Goal: Use online tool/utility: Use online tool/utility

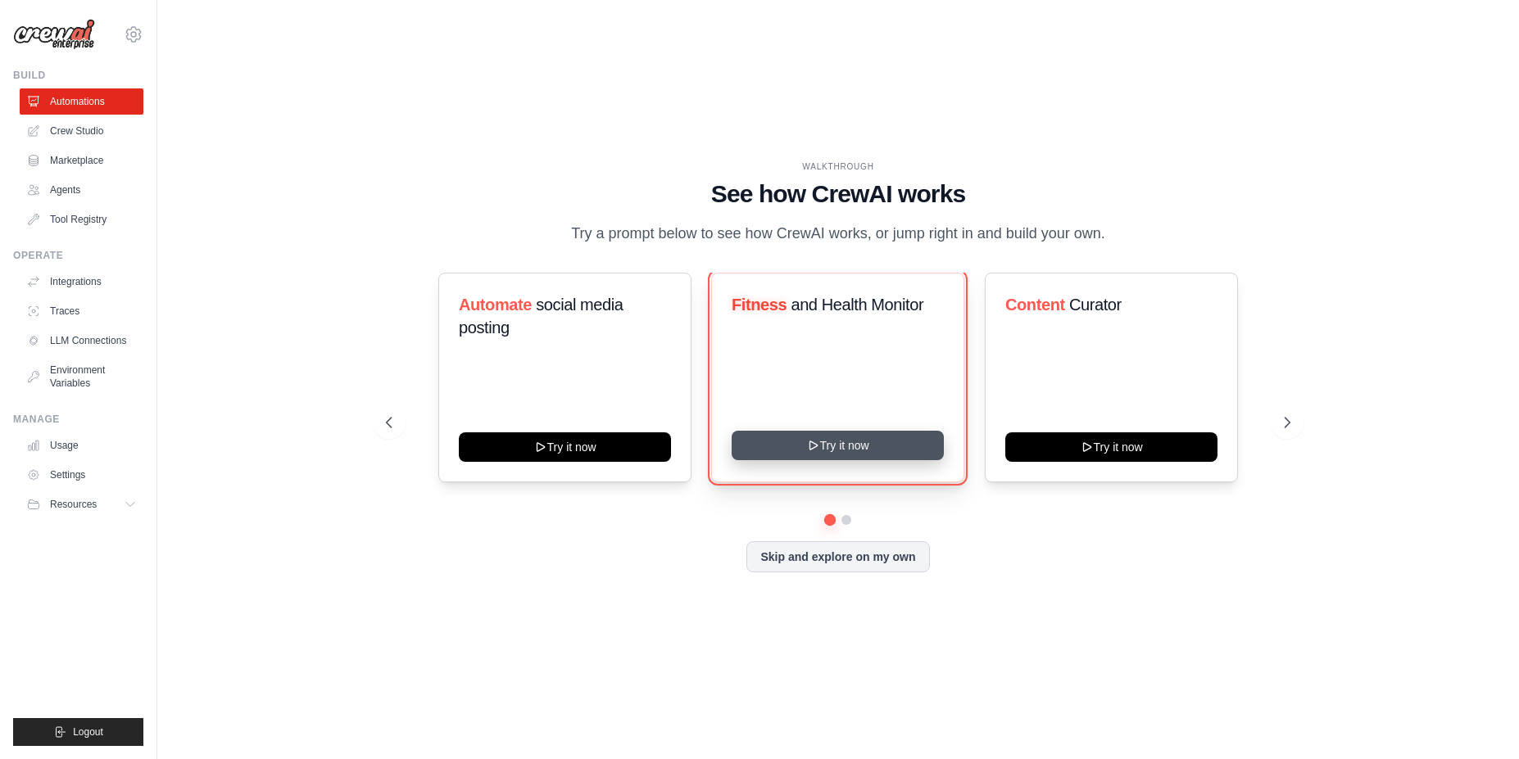
click at [878, 436] on button "Try it now" at bounding box center [837, 445] width 212 height 29
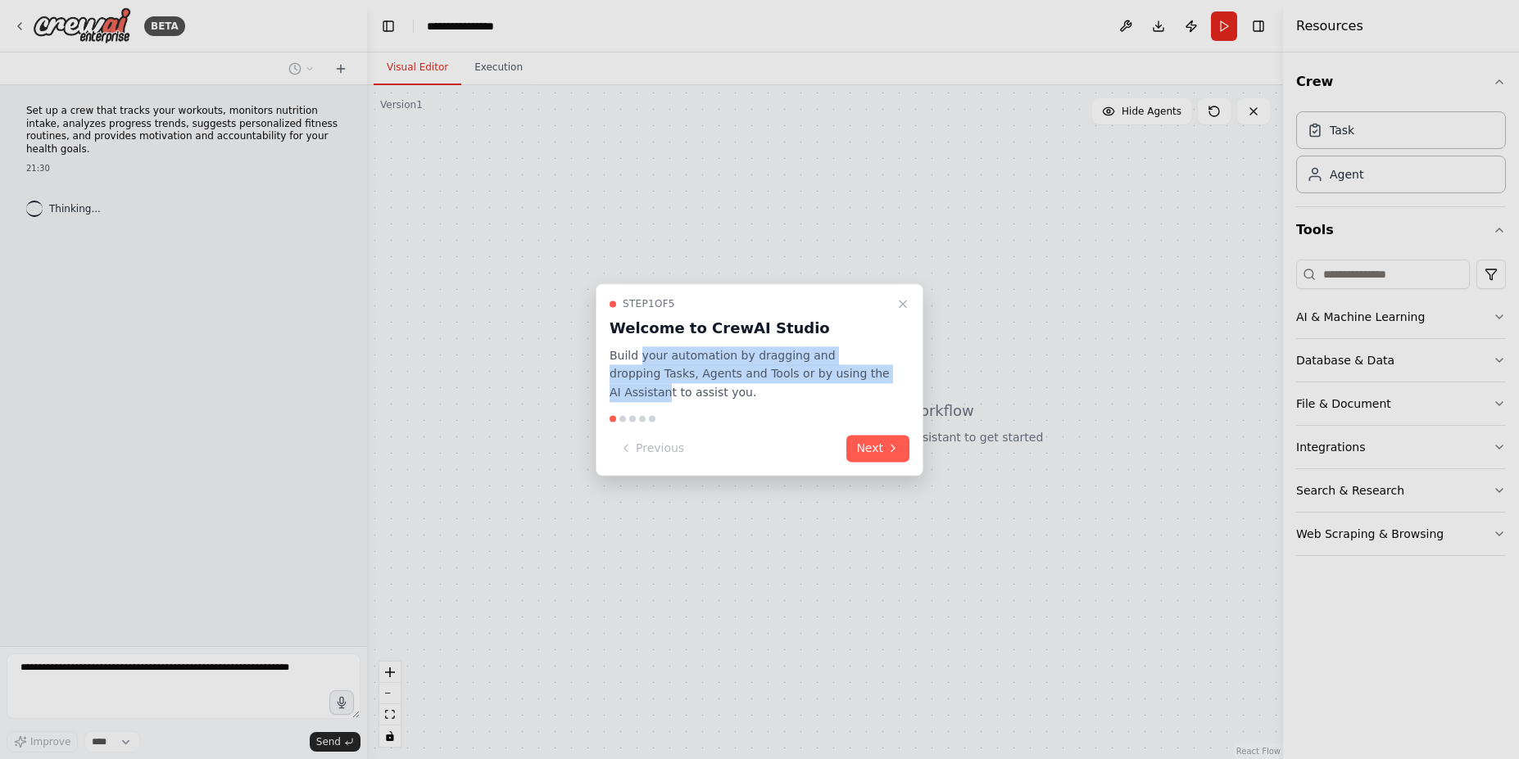
drag, startPoint x: 731, startPoint y: 355, endPoint x: 868, endPoint y: 371, distance: 138.5
click at [868, 371] on p "Build your automation by dragging and dropping Tasks, Agents and Tools or by us…" at bounding box center [749, 374] width 280 height 56
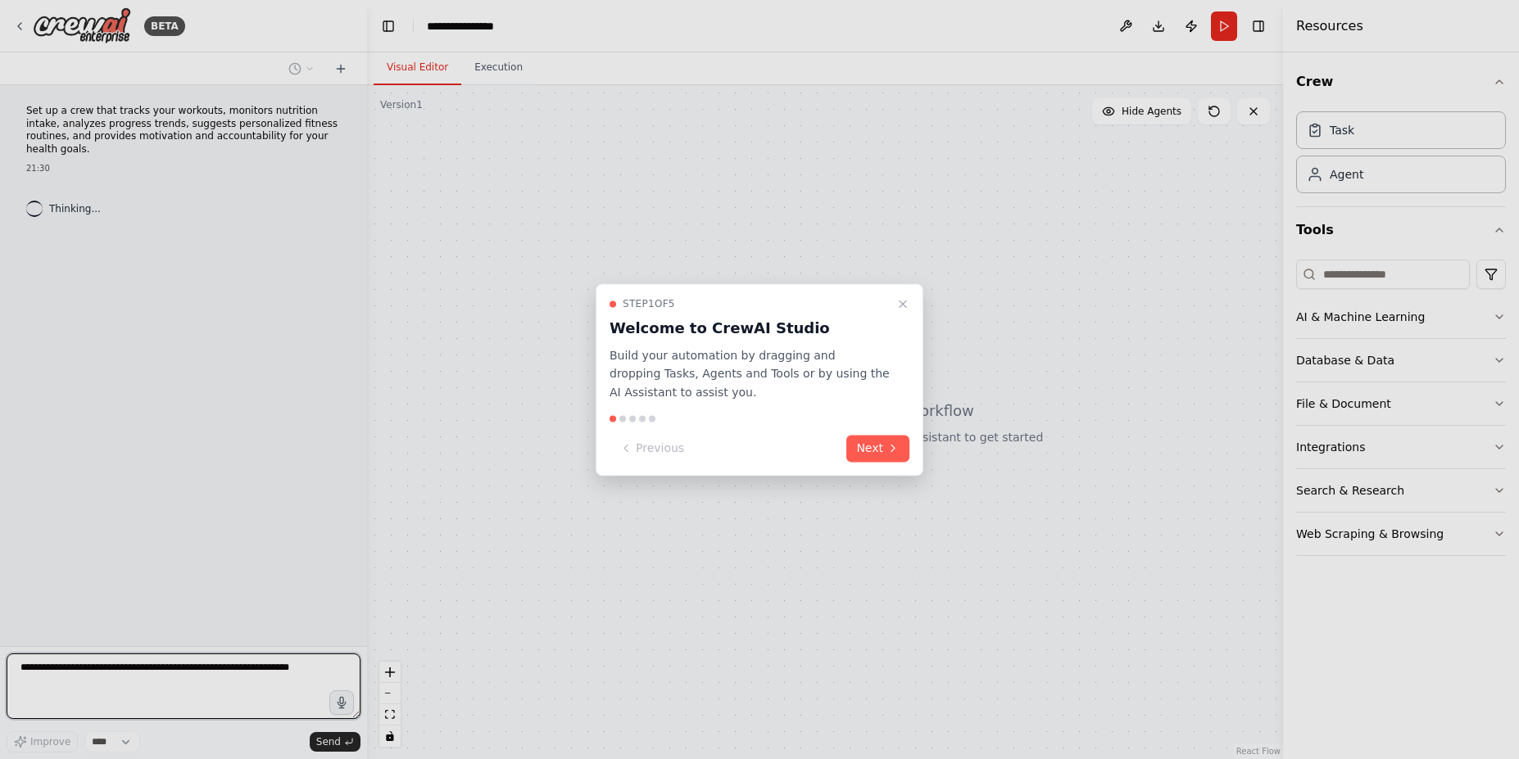
drag, startPoint x: 665, startPoint y: 391, endPoint x: 868, endPoint y: 391, distance: 203.1
click at [868, 391] on p "Build your automation by dragging and dropping Tasks, Agents and Tools or by us…" at bounding box center [749, 374] width 280 height 56
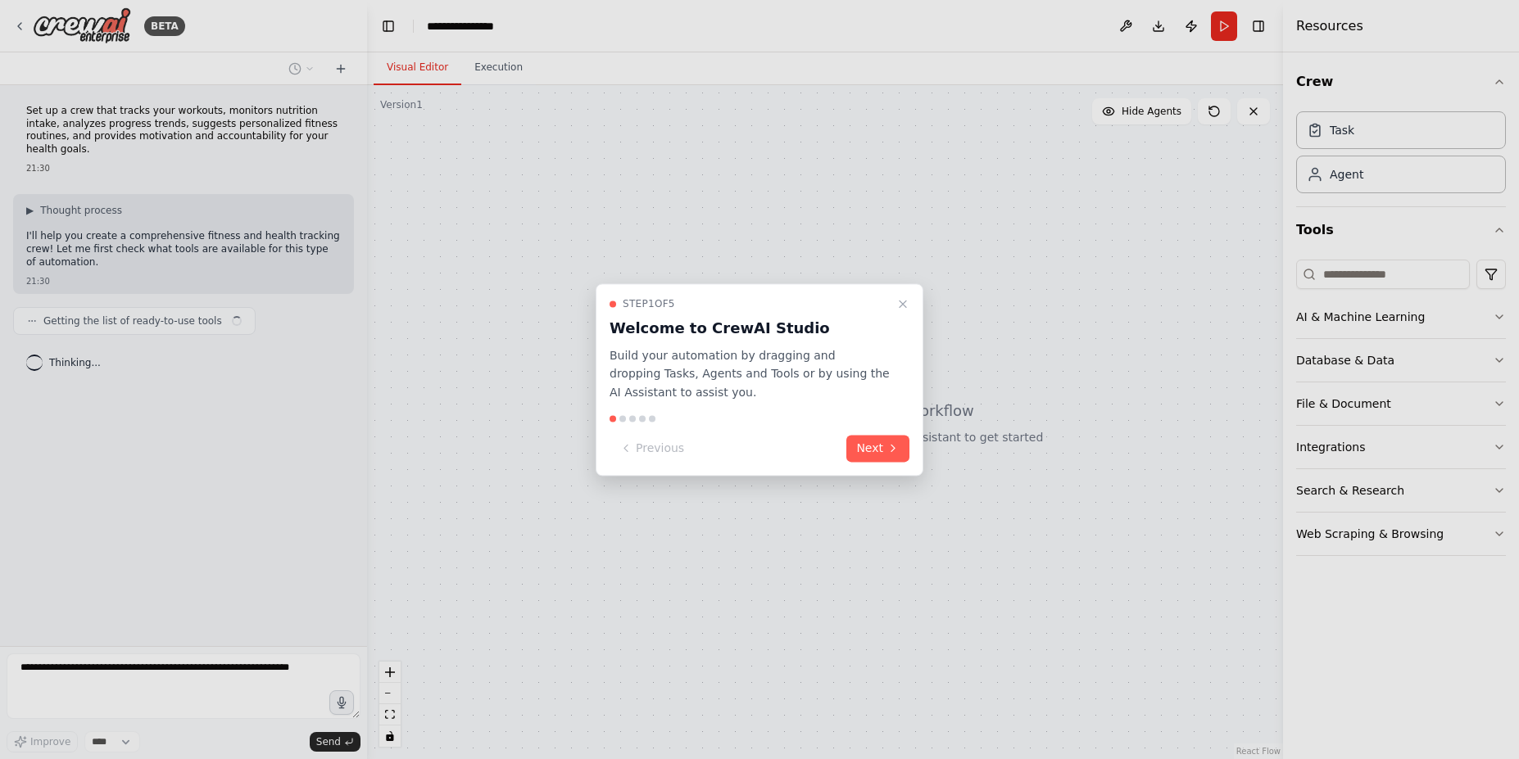
click at [855, 377] on p "Build your automation by dragging and dropping Tasks, Agents and Tools or by us…" at bounding box center [749, 374] width 280 height 56
click at [880, 438] on button "Next" at bounding box center [877, 448] width 63 height 27
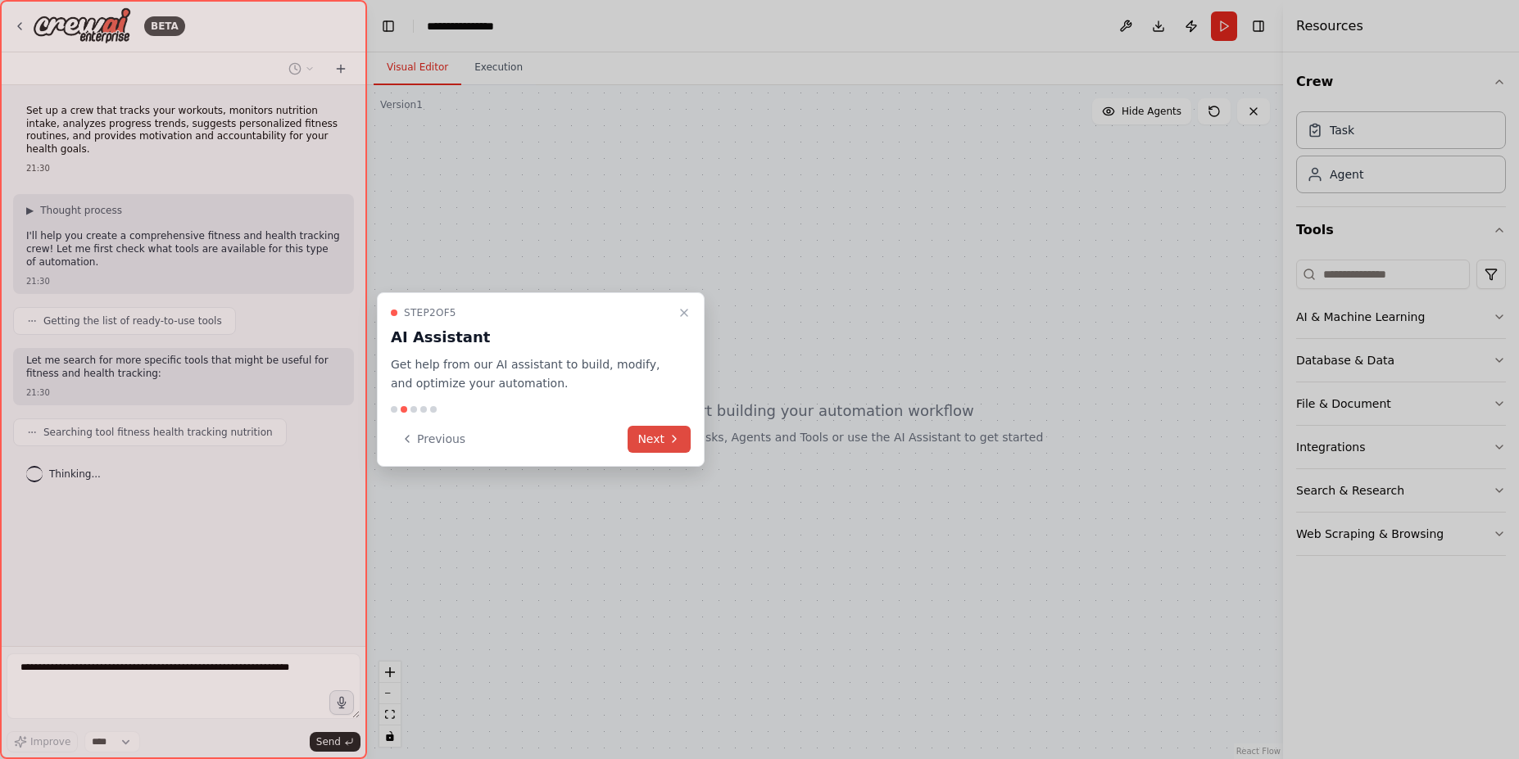
click at [656, 442] on button "Next" at bounding box center [658, 439] width 63 height 27
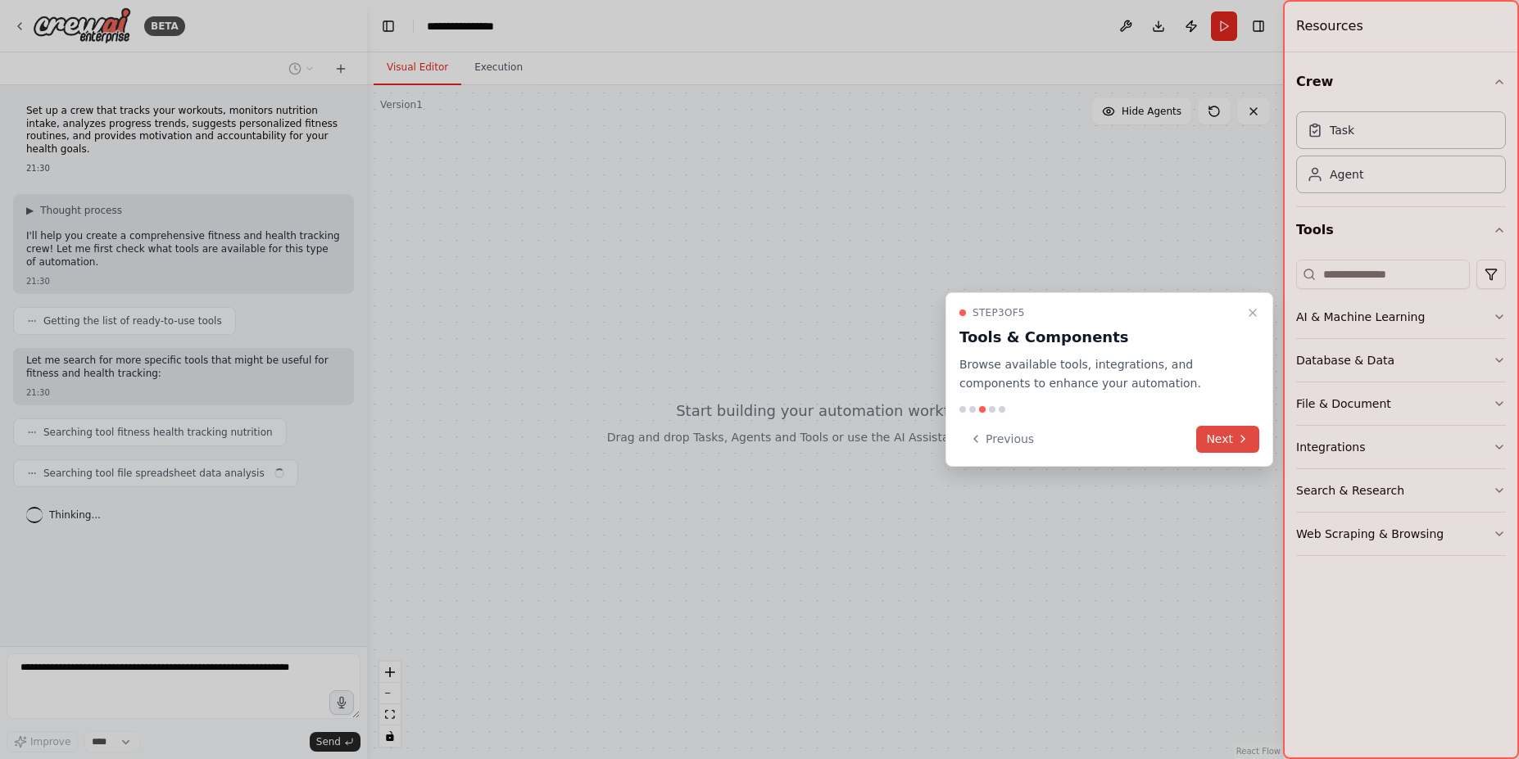
click at [1217, 441] on button "Next" at bounding box center [1227, 439] width 63 height 27
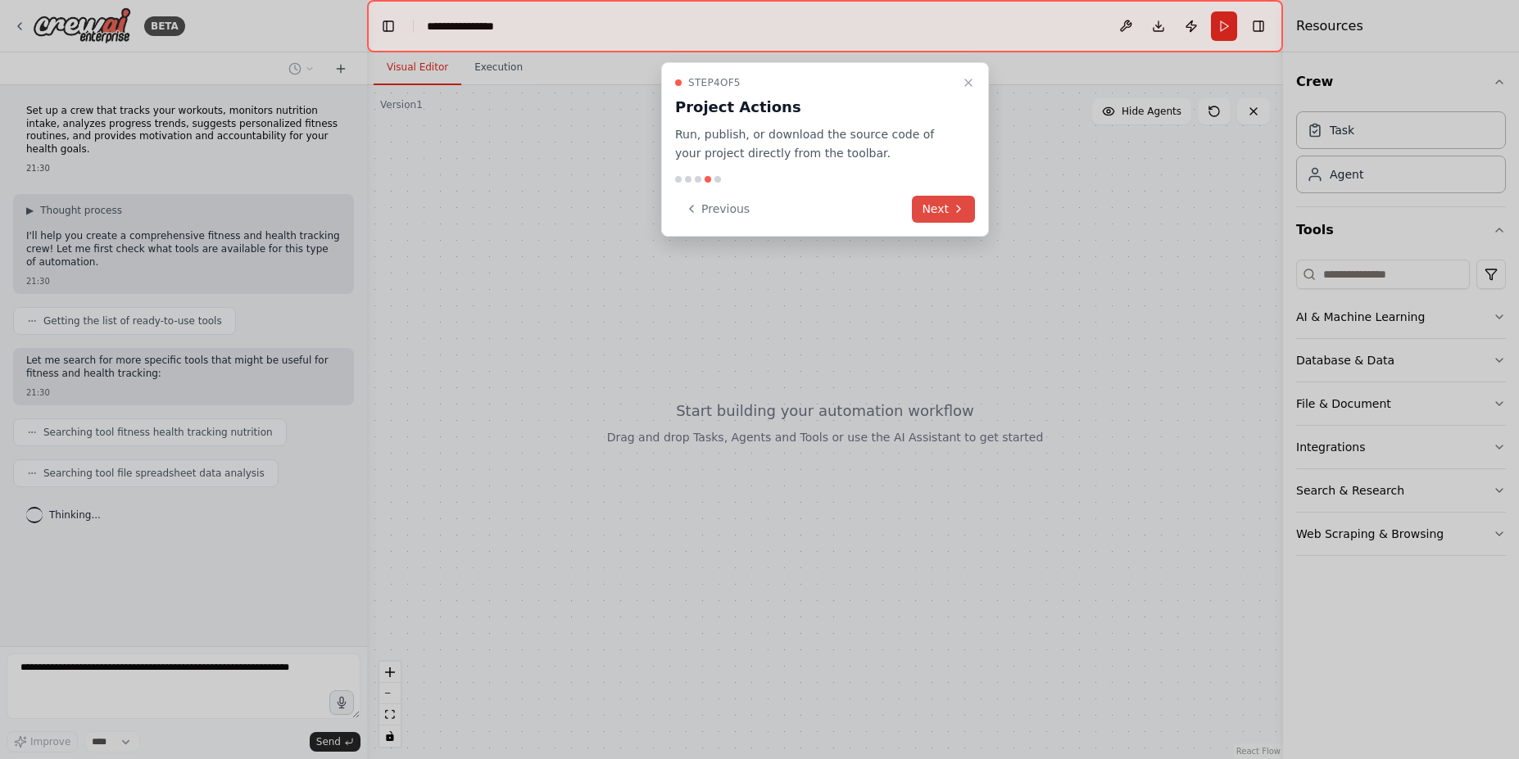
click at [944, 210] on button "Next" at bounding box center [943, 209] width 63 height 27
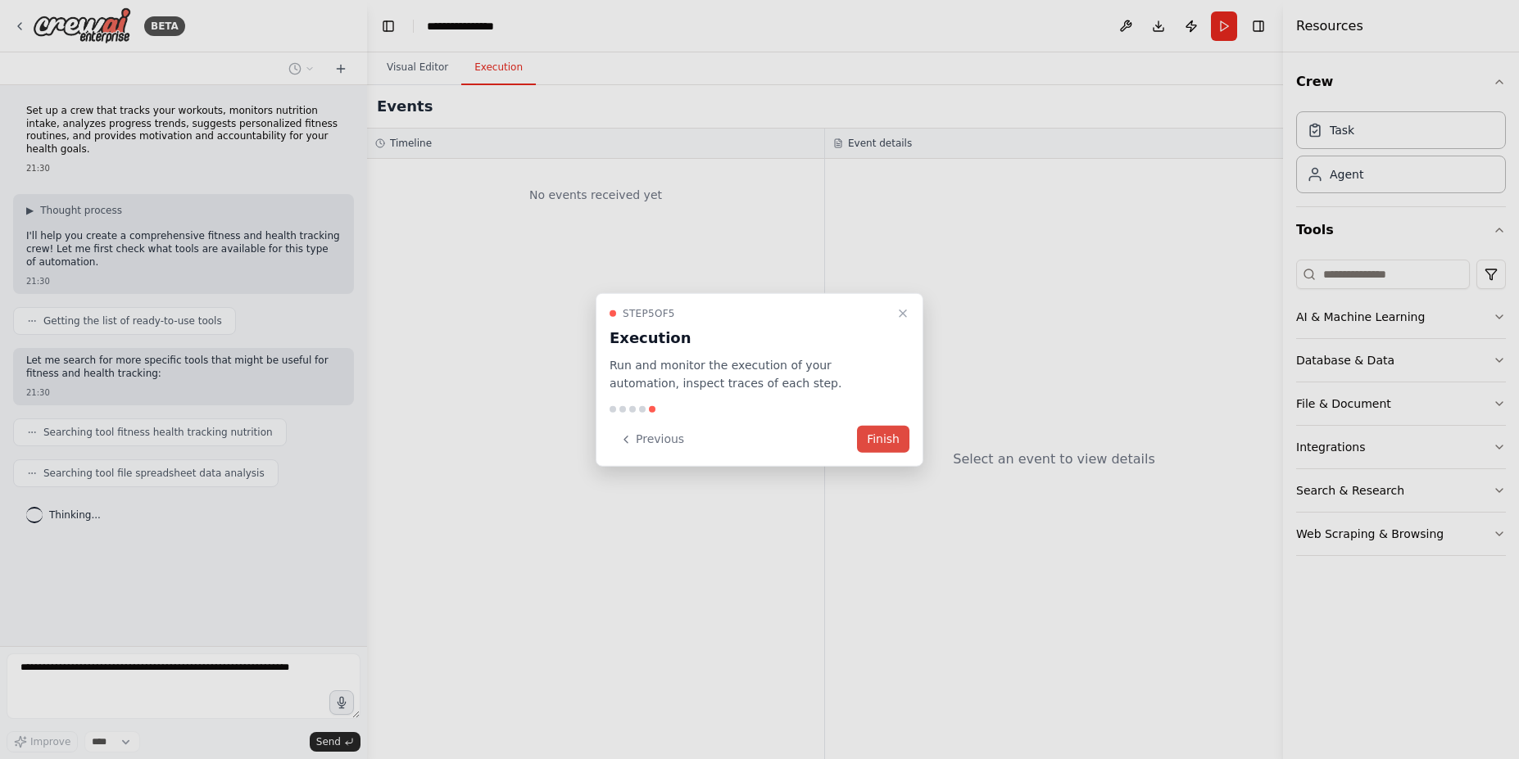
click at [899, 445] on button "Finish" at bounding box center [883, 439] width 52 height 27
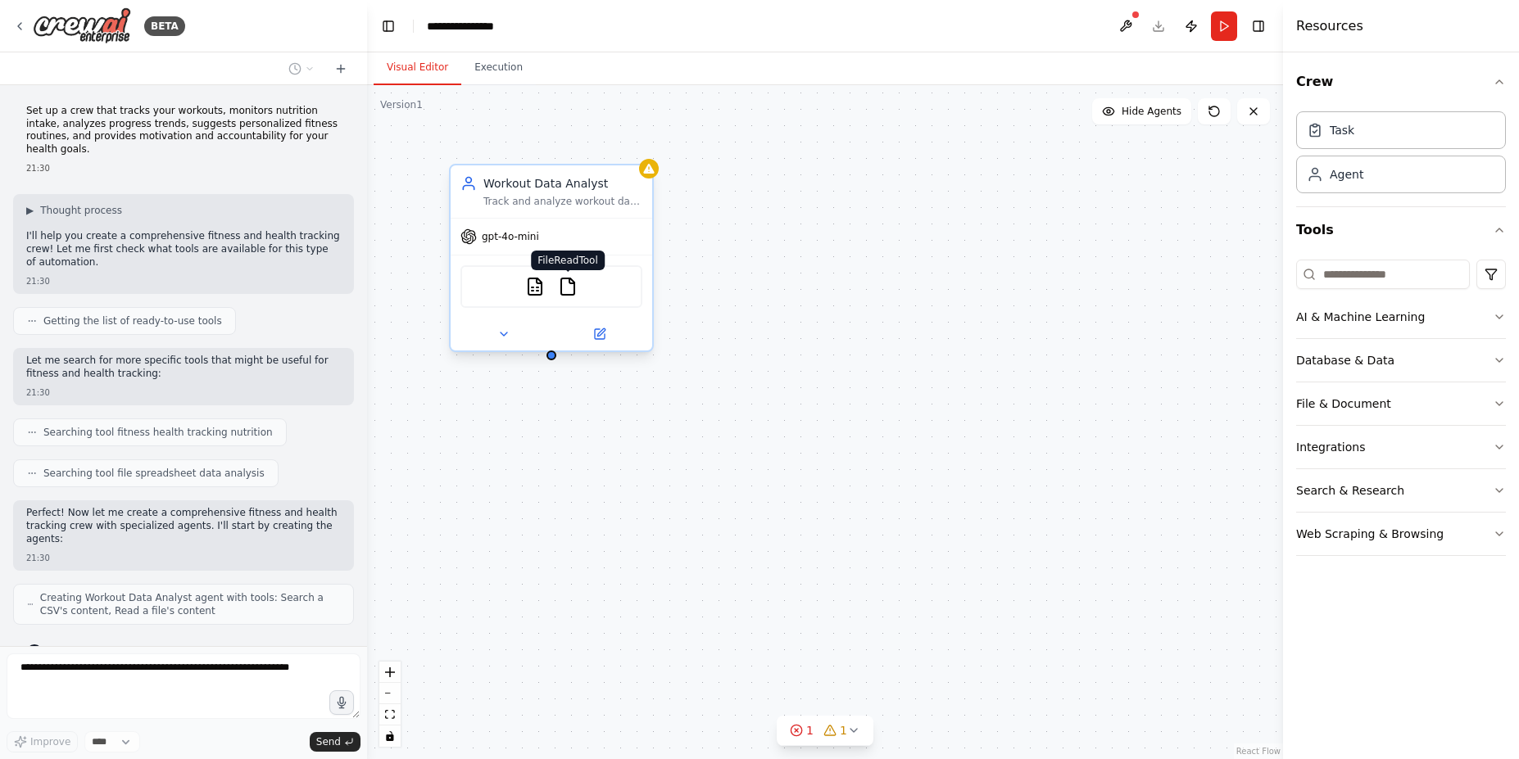
click at [568, 292] on img at bounding box center [568, 287] width 20 height 20
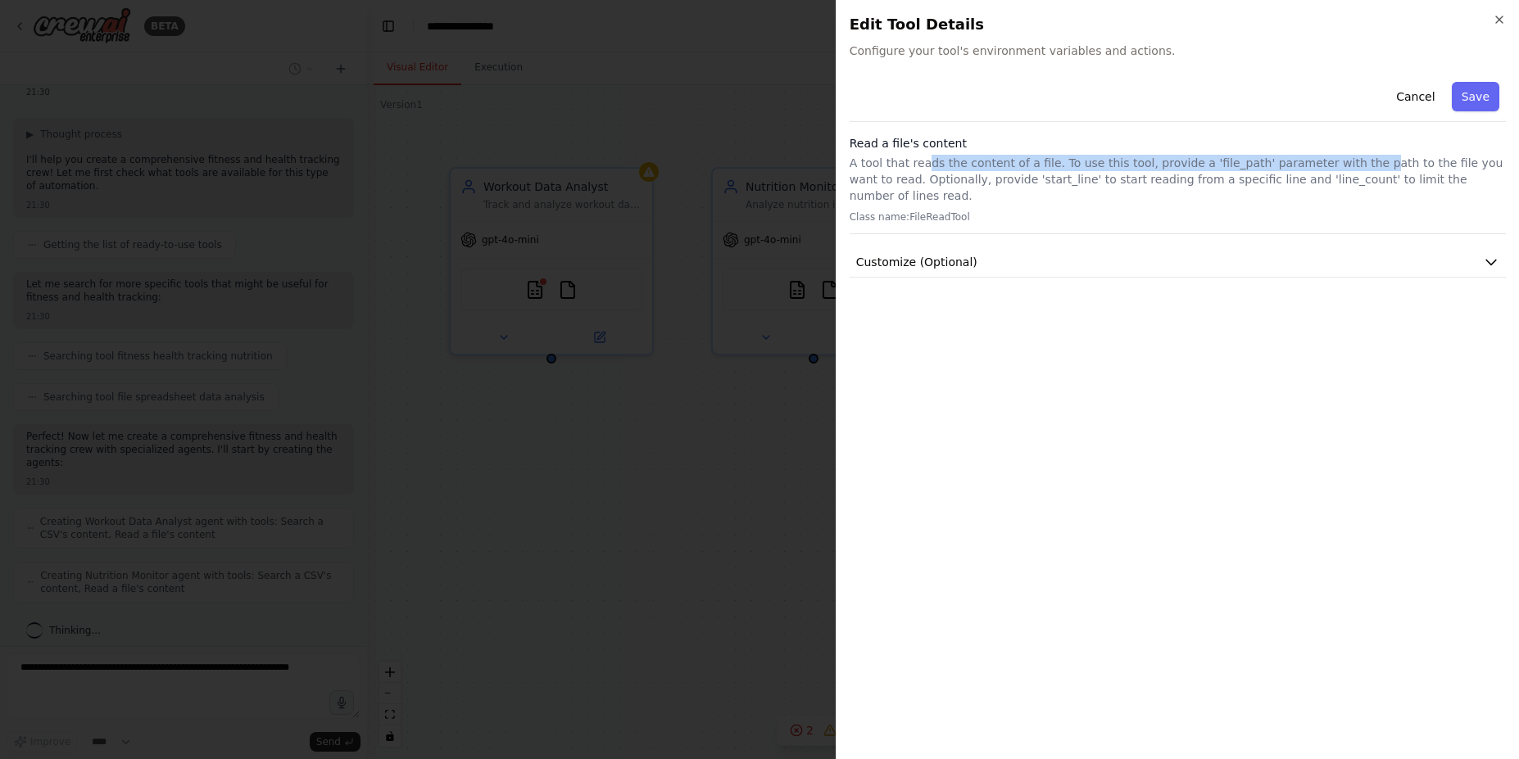
drag, startPoint x: 944, startPoint y: 170, endPoint x: 1352, endPoint y: 170, distance: 407.1
click at [1347, 170] on p "A tool that reads the content of a file. To use this tool, provide a 'file_path…" at bounding box center [1177, 179] width 656 height 49
click at [1352, 170] on p "A tool that reads the content of a file. To use this tool, provide a 'file_path…" at bounding box center [1177, 179] width 656 height 49
click at [1505, 28] on h2 "Edit Tool Details" at bounding box center [1177, 24] width 656 height 23
click at [1505, 15] on icon "button" at bounding box center [1498, 19] width 13 height 13
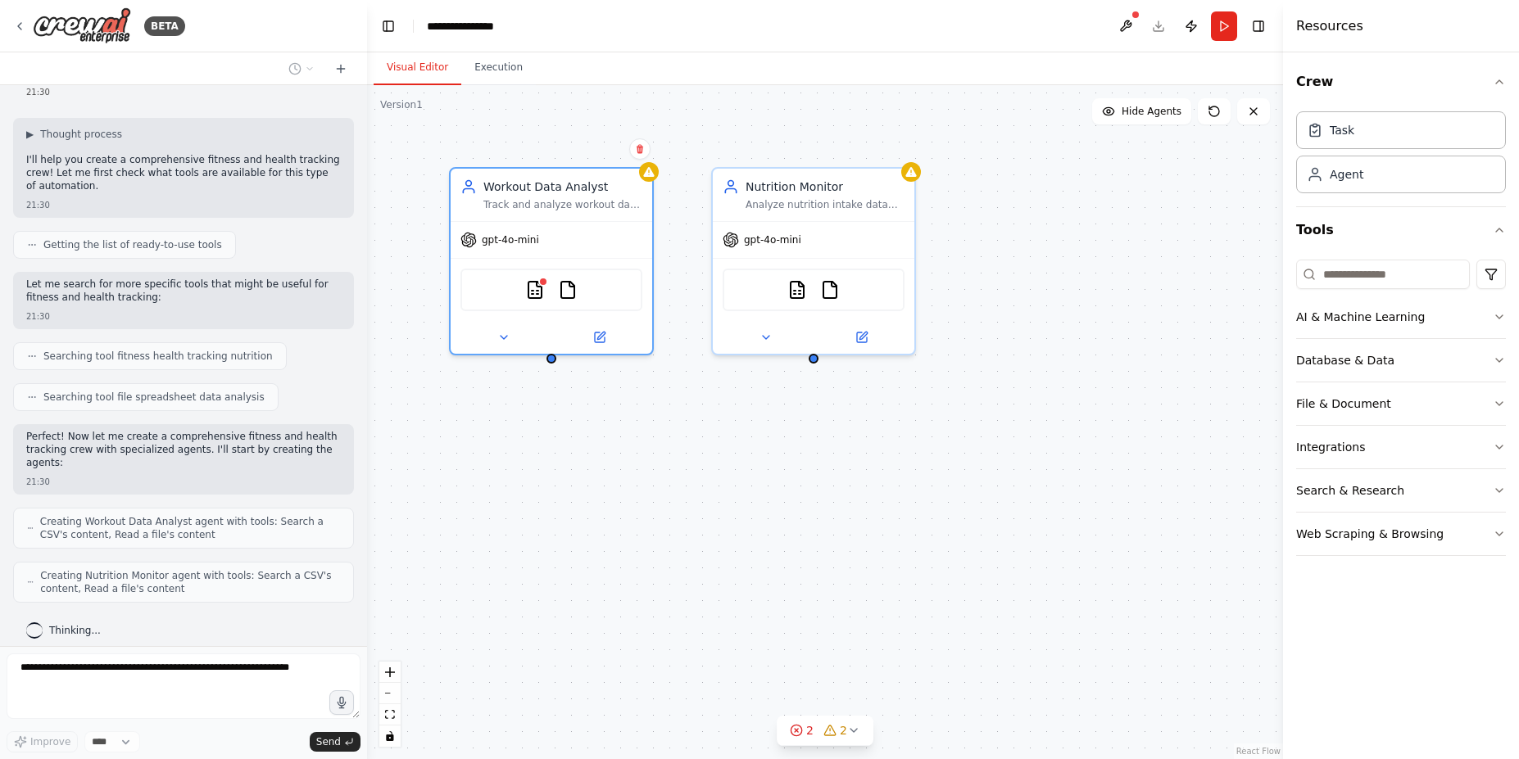
scroll to position [130, 0]
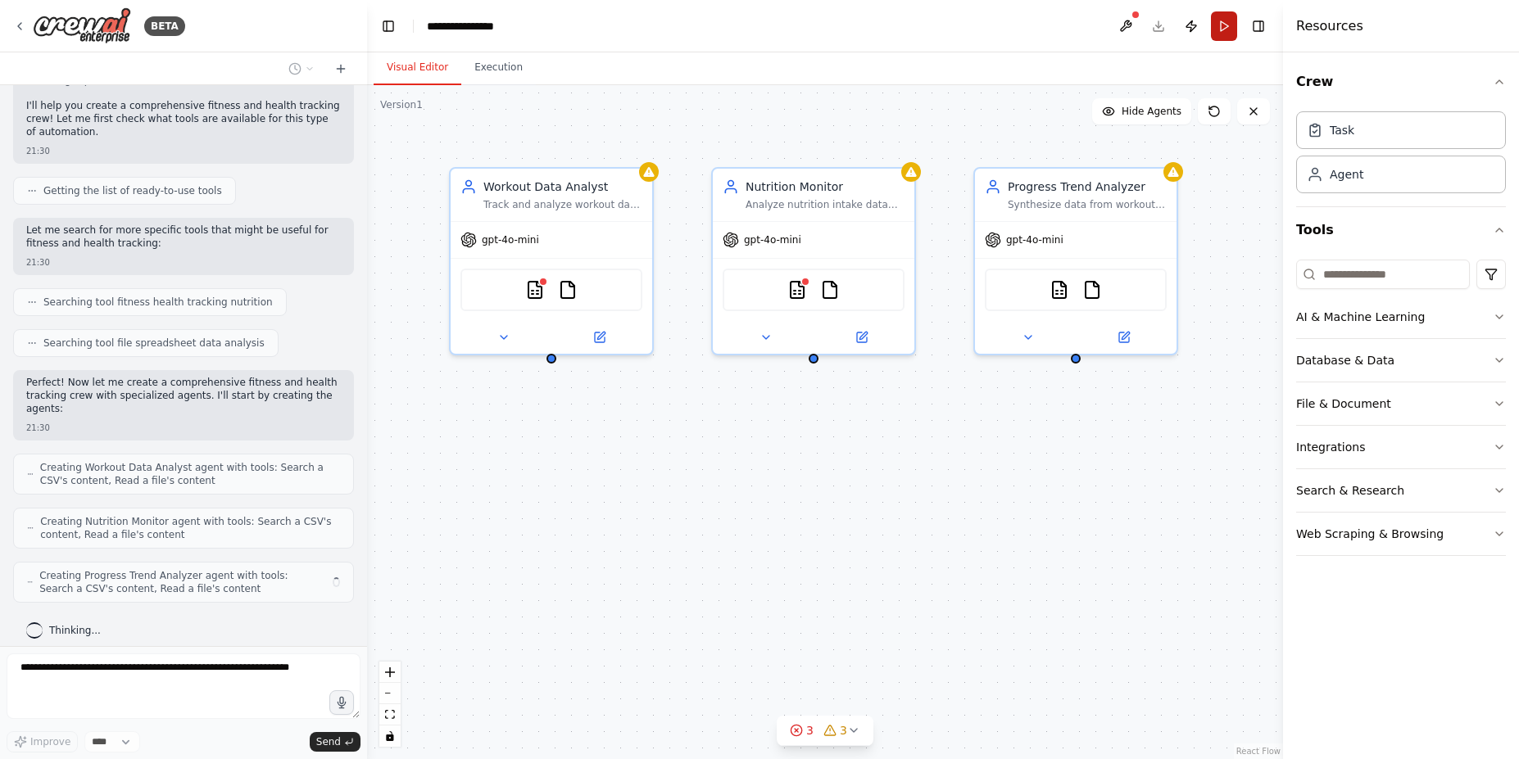
click at [1232, 26] on button "Run" at bounding box center [1224, 25] width 26 height 29
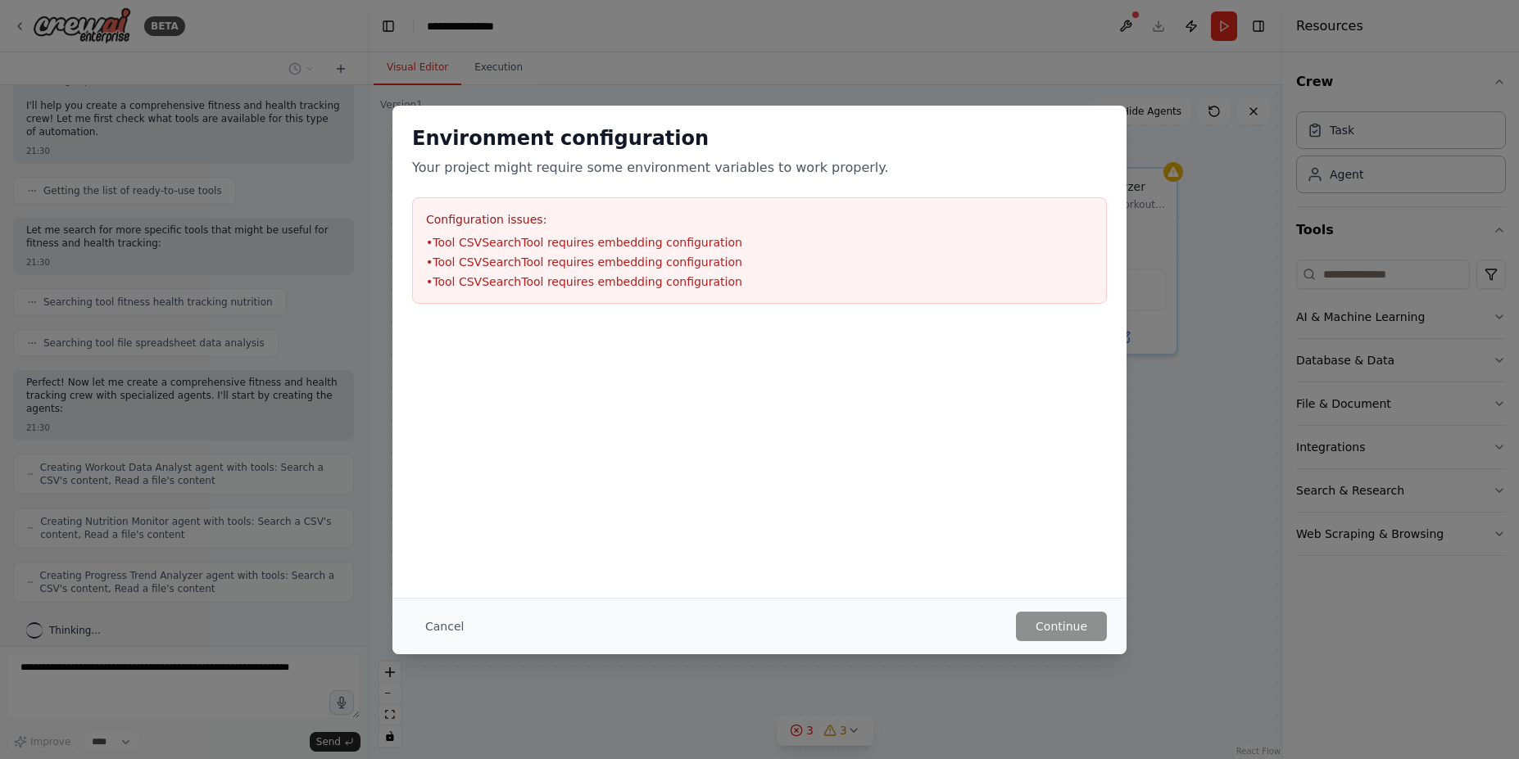
click at [933, 73] on div "Environment configuration Your project might require some environment variables…" at bounding box center [759, 379] width 1519 height 759
click at [455, 623] on button "Cancel" at bounding box center [444, 626] width 65 height 29
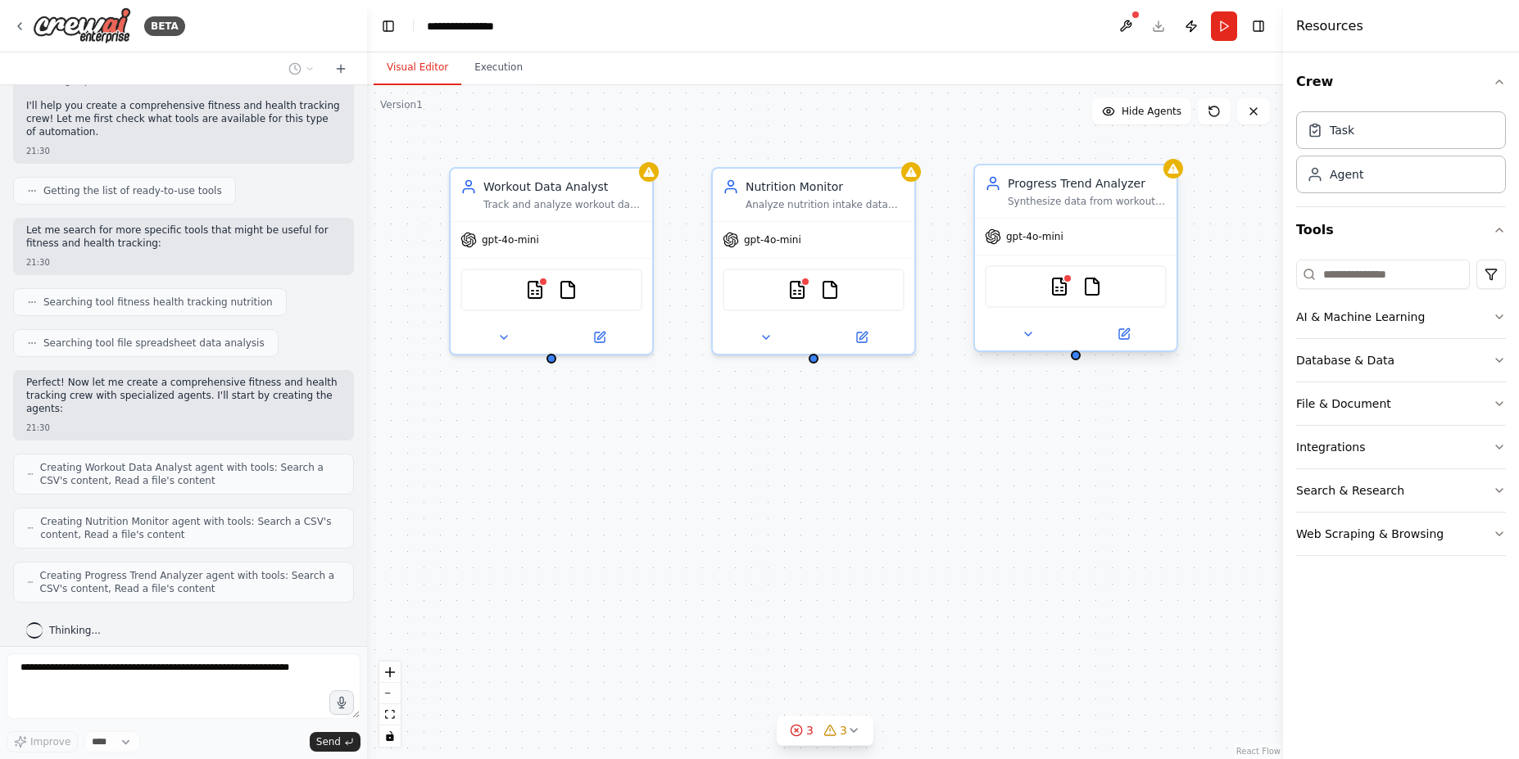
scroll to position [184, 0]
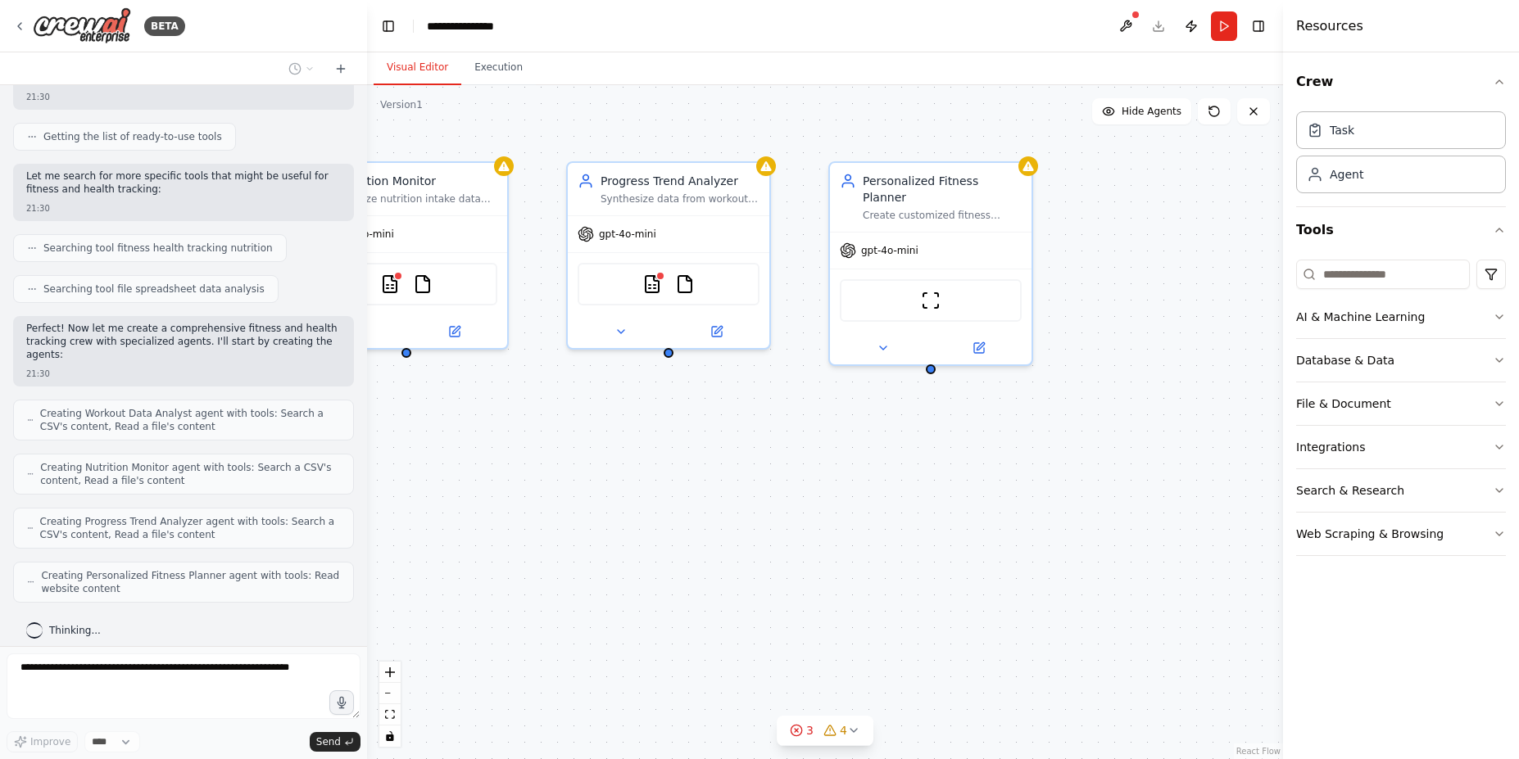
drag, startPoint x: 1148, startPoint y: 526, endPoint x: 741, endPoint y: 520, distance: 407.1
click at [741, 520] on div "Workout Data Analyst Track and analyze workout data from {data_source}, identif…" at bounding box center [825, 422] width 916 height 674
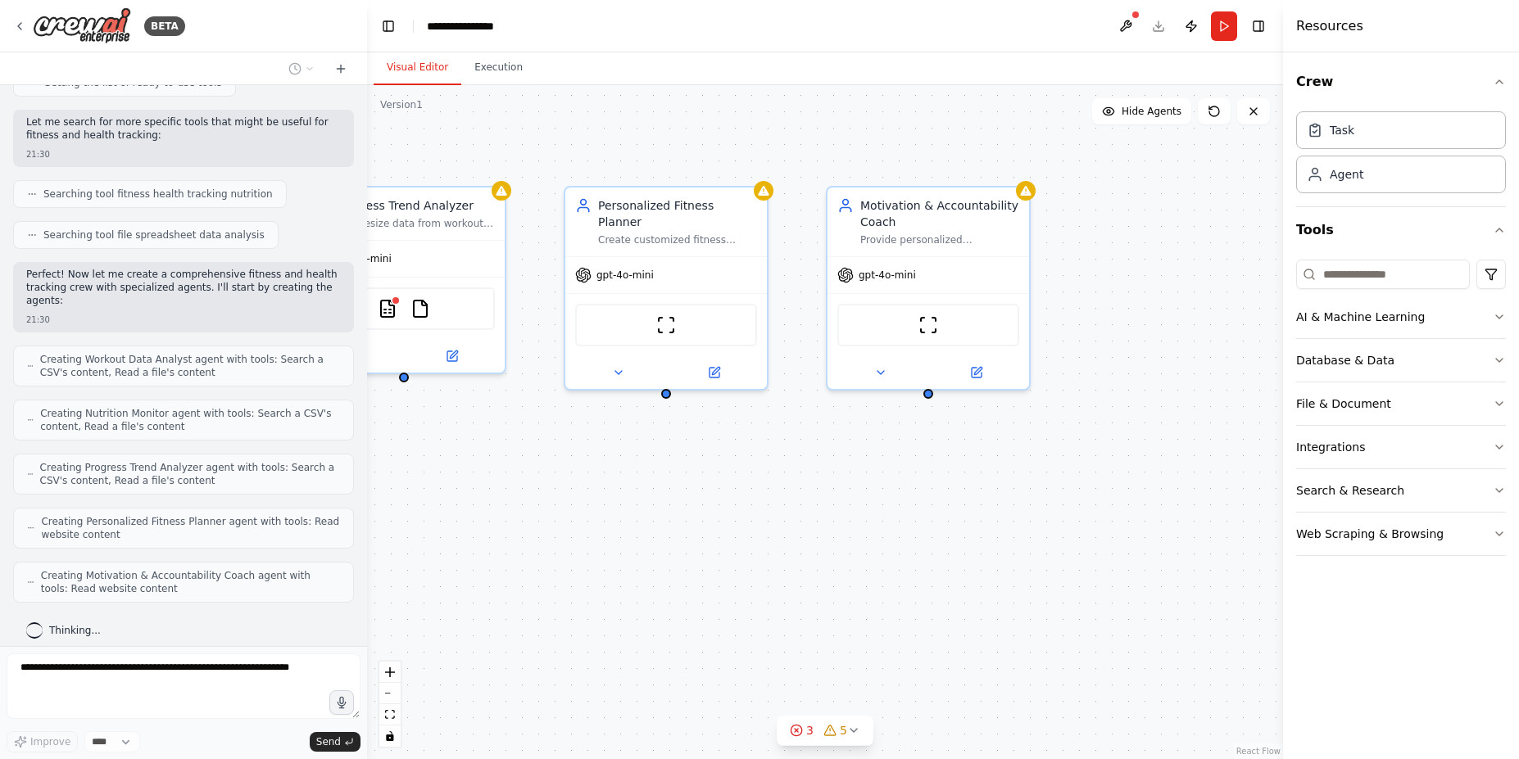
drag, startPoint x: 899, startPoint y: 536, endPoint x: 635, endPoint y: 560, distance: 265.7
click at [635, 560] on div "Workout Data Analyst Track and analyze workout data from {data_source}, identif…" at bounding box center [825, 422] width 916 height 674
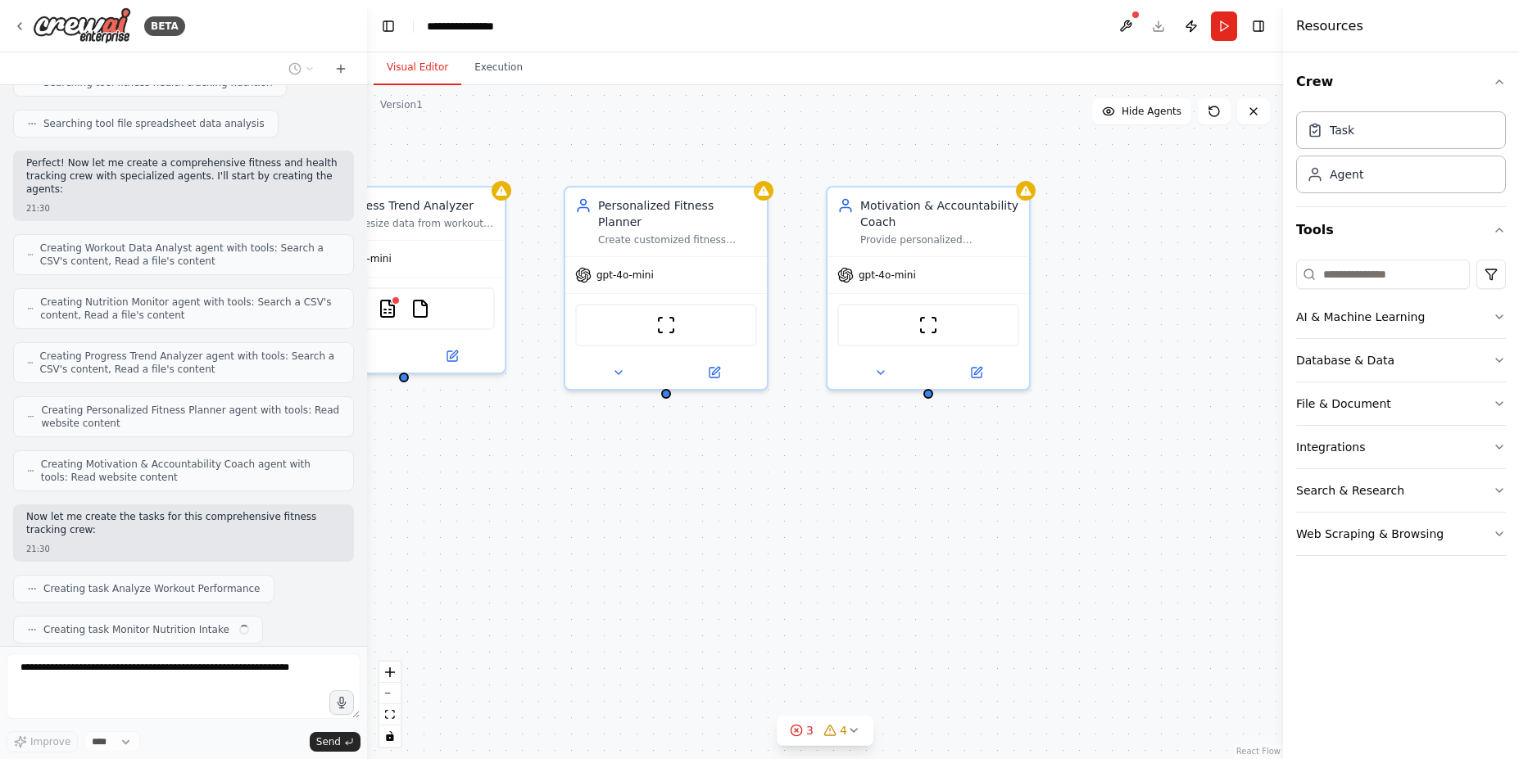
scroll to position [391, 0]
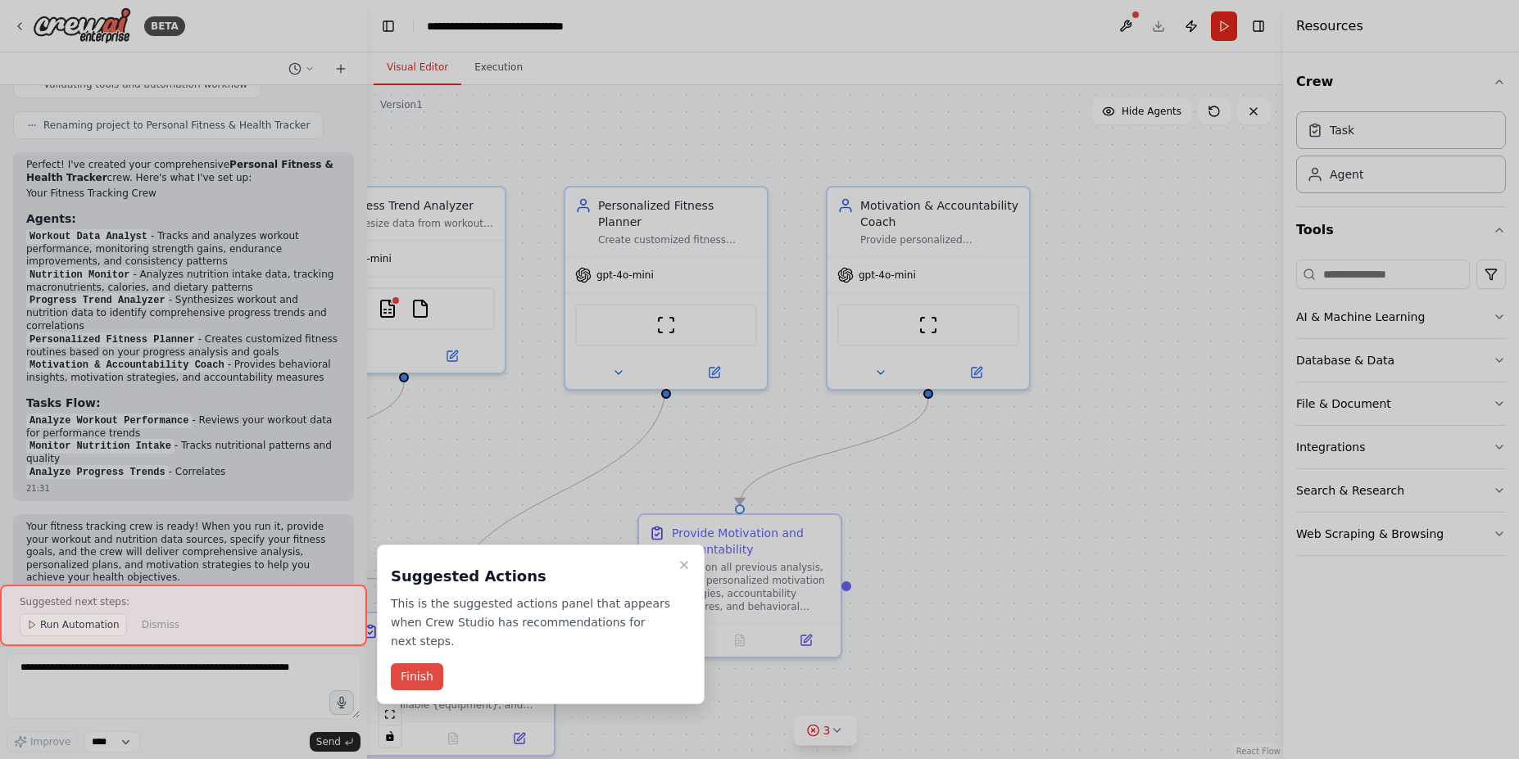
click at [430, 663] on button "Finish" at bounding box center [417, 676] width 52 height 27
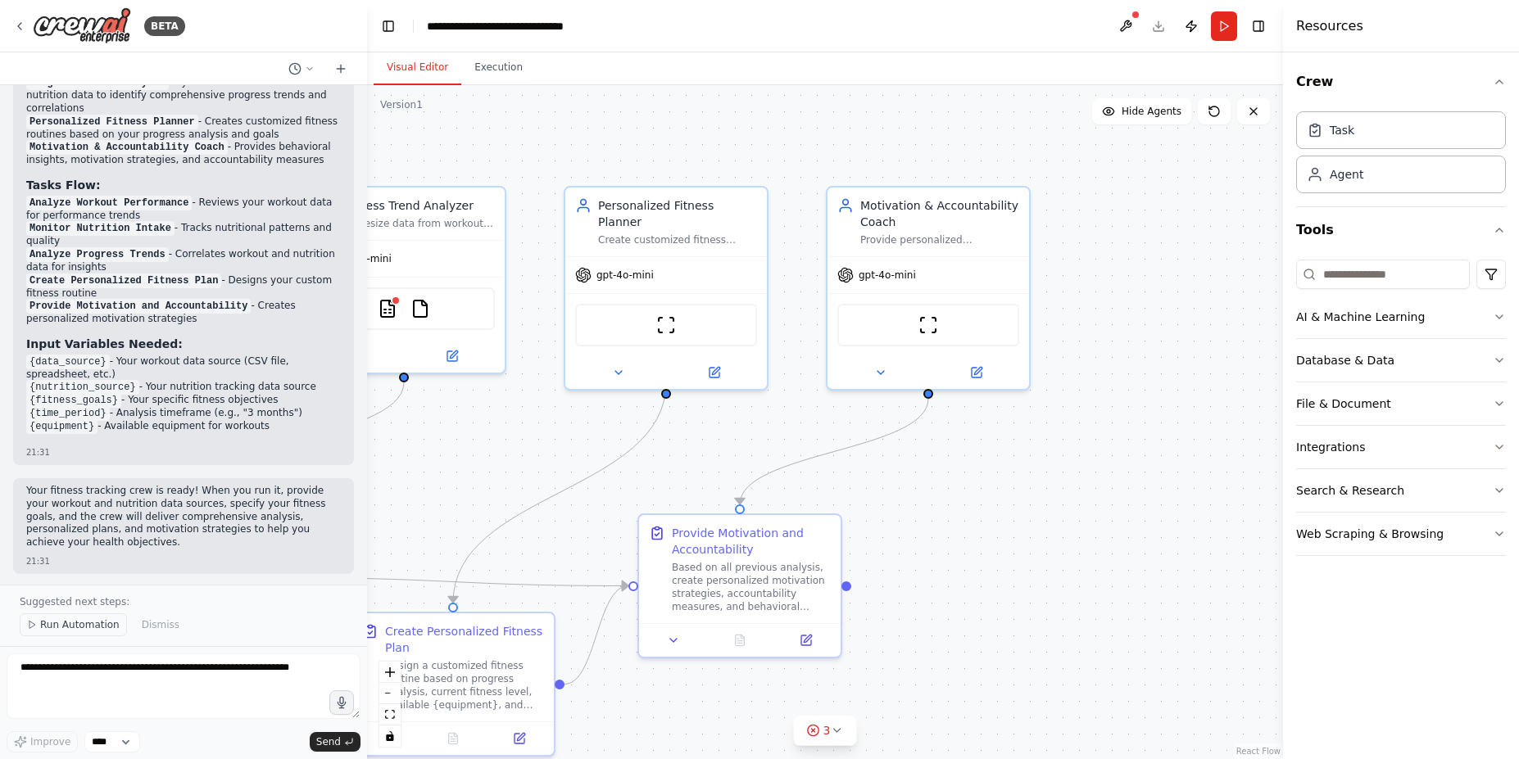
click at [112, 626] on span "Run Automation" at bounding box center [79, 624] width 79 height 13
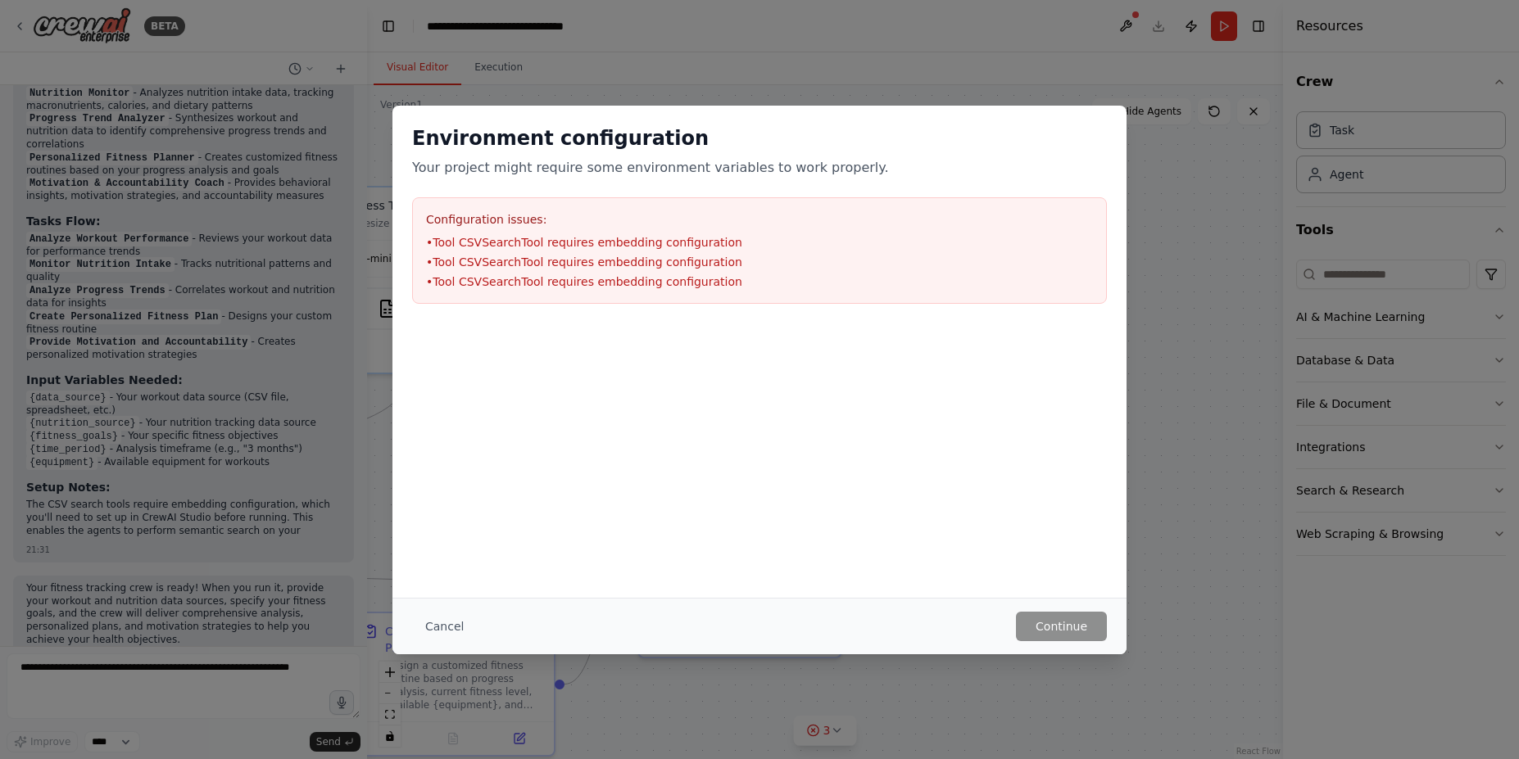
scroll to position [1312, 0]
click at [446, 617] on button "Cancel" at bounding box center [444, 626] width 65 height 29
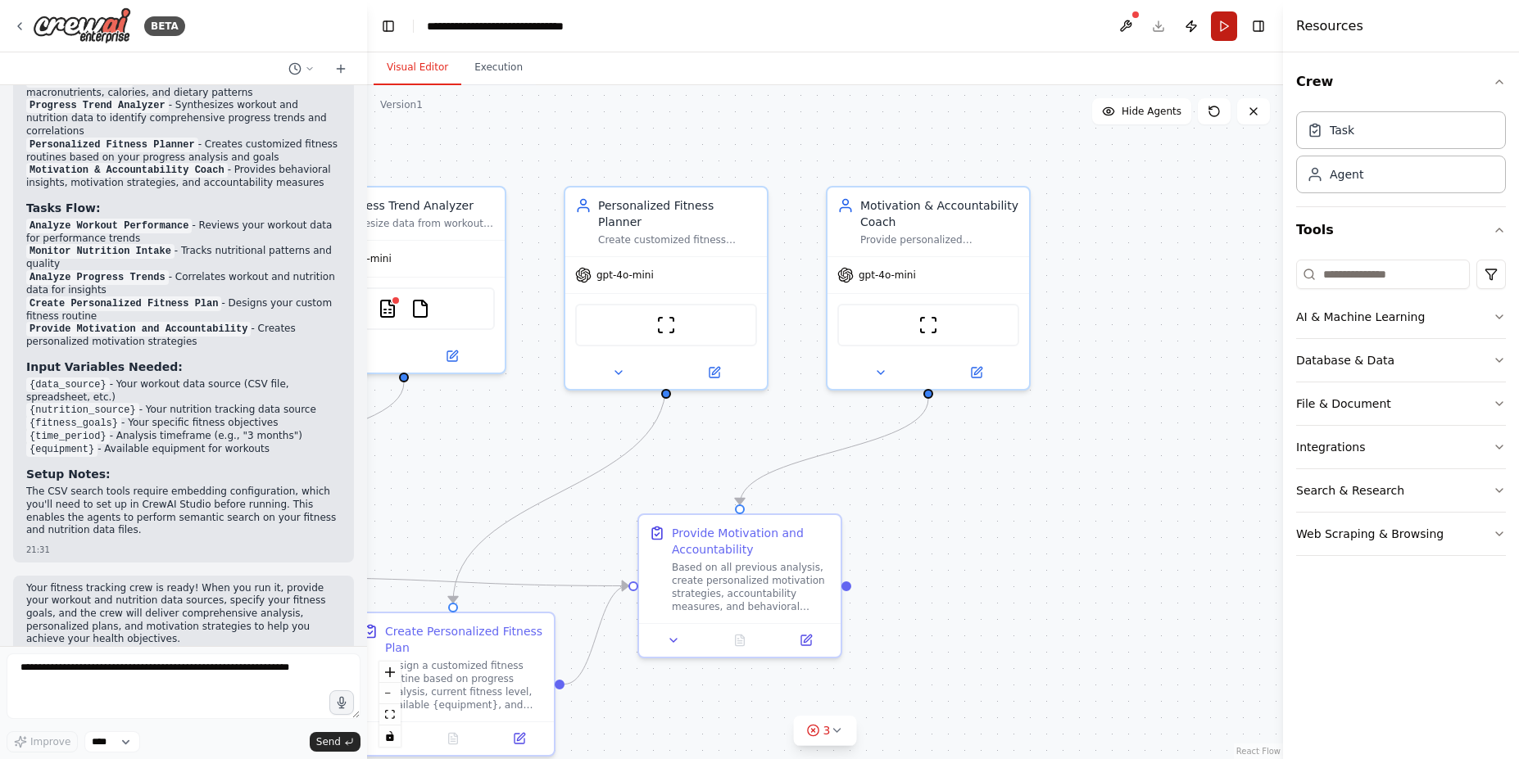
click at [1219, 27] on button "Run" at bounding box center [1224, 25] width 26 height 29
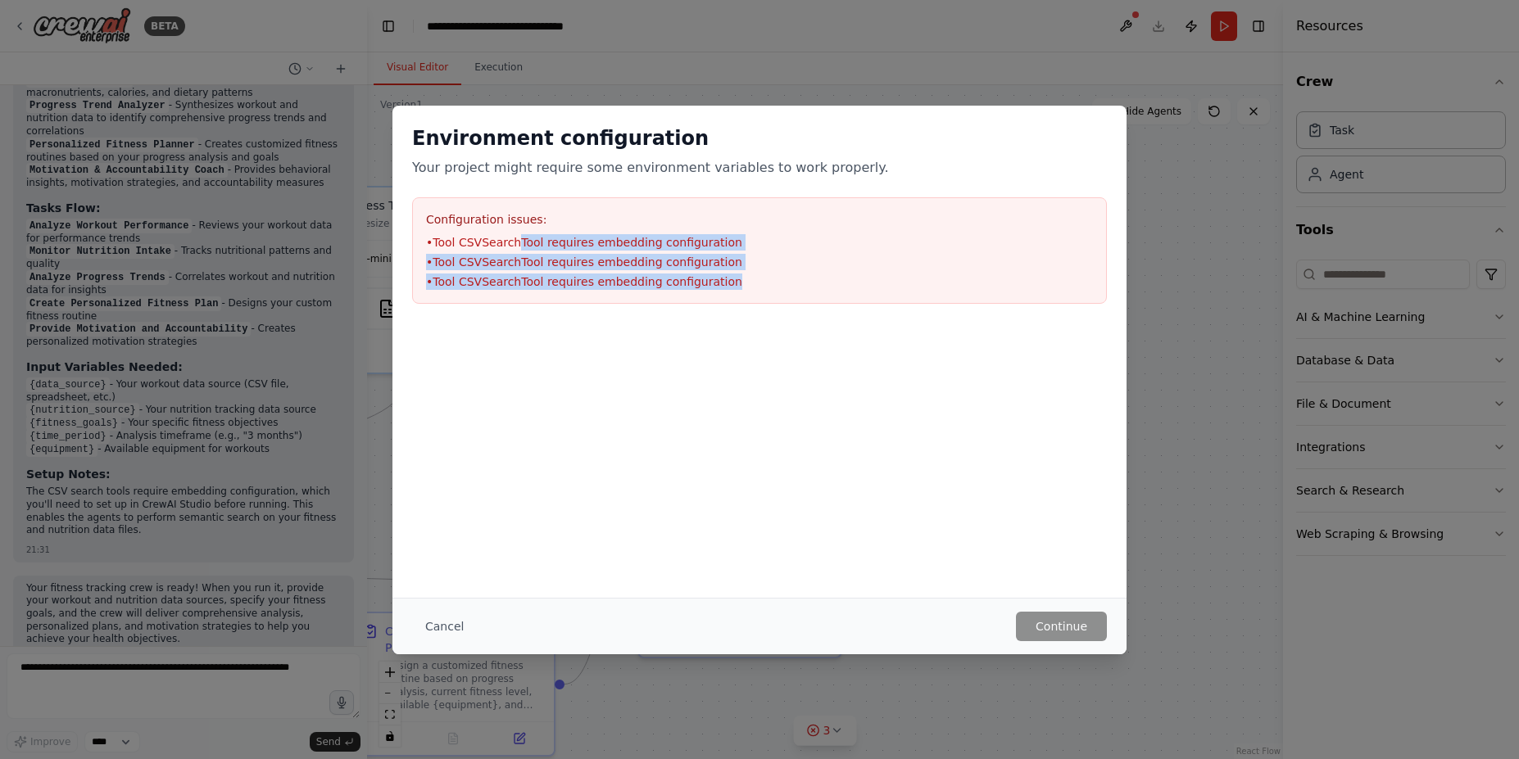
drag, startPoint x: 591, startPoint y: 256, endPoint x: 748, endPoint y: 278, distance: 157.9
click at [748, 278] on ul "• Tool CSVSearchTool requires embedding configuration • Tool CSVSearchTool requ…" at bounding box center [759, 262] width 667 height 56
click at [749, 278] on li "• Tool CSVSearchTool requires embedding configuration" at bounding box center [759, 282] width 667 height 16
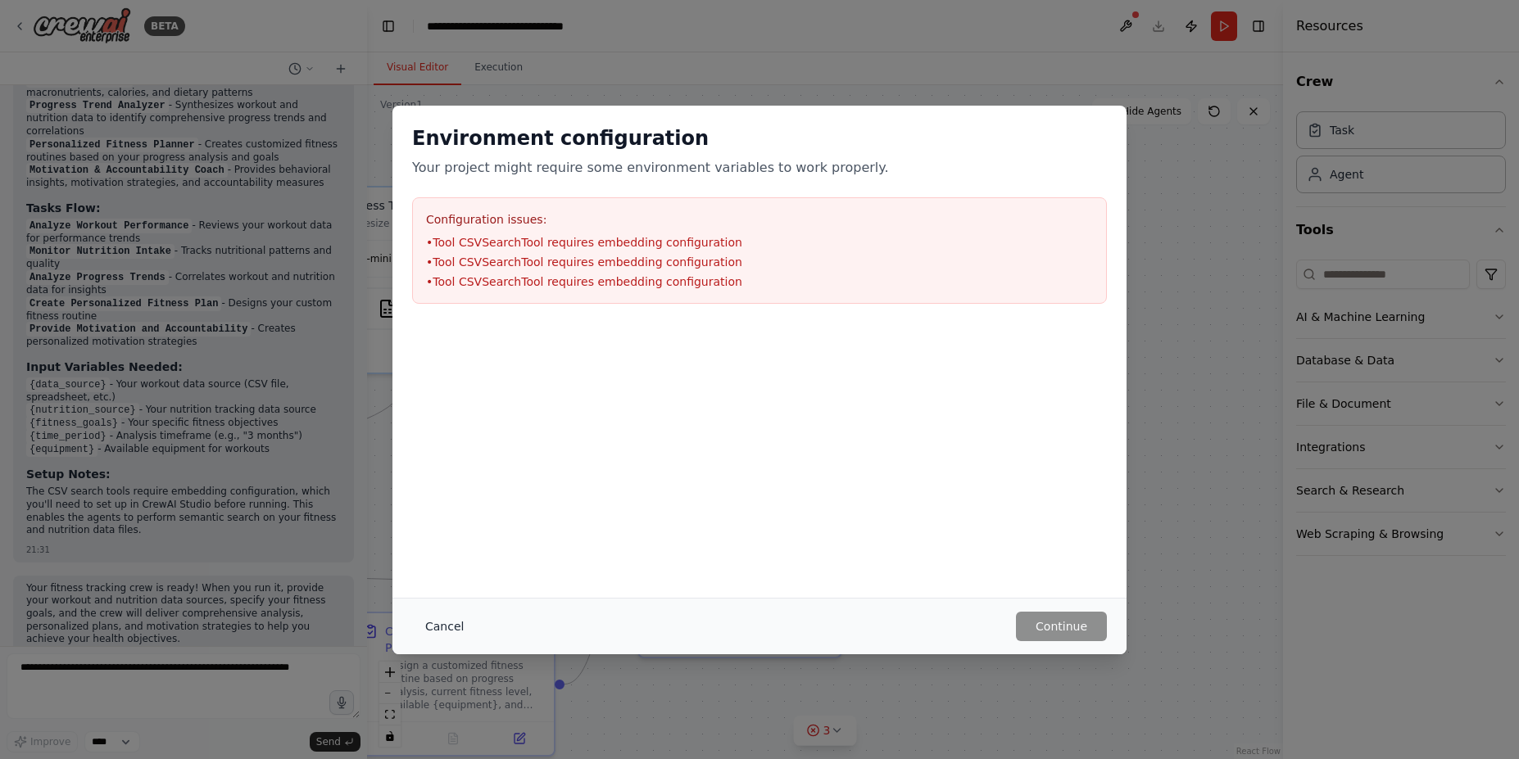
click at [453, 629] on button "Cancel" at bounding box center [444, 626] width 65 height 29
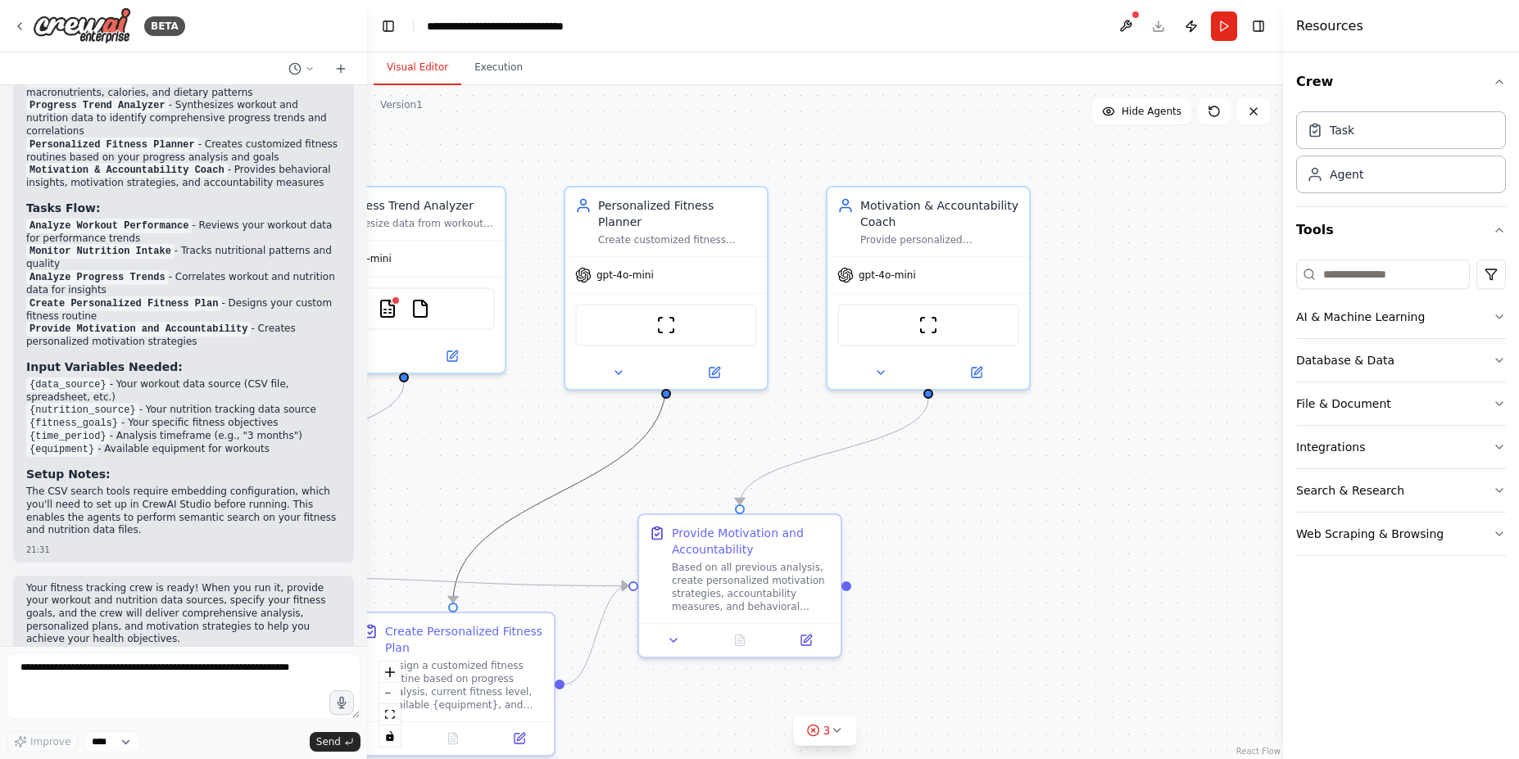
drag, startPoint x: 600, startPoint y: 476, endPoint x: 1068, endPoint y: 434, distance: 469.6
click at [1073, 438] on div ".deletable-edge-delete-btn { width: 20px; height: 20px; border: 0px solid #ffff…" at bounding box center [825, 422] width 916 height 674
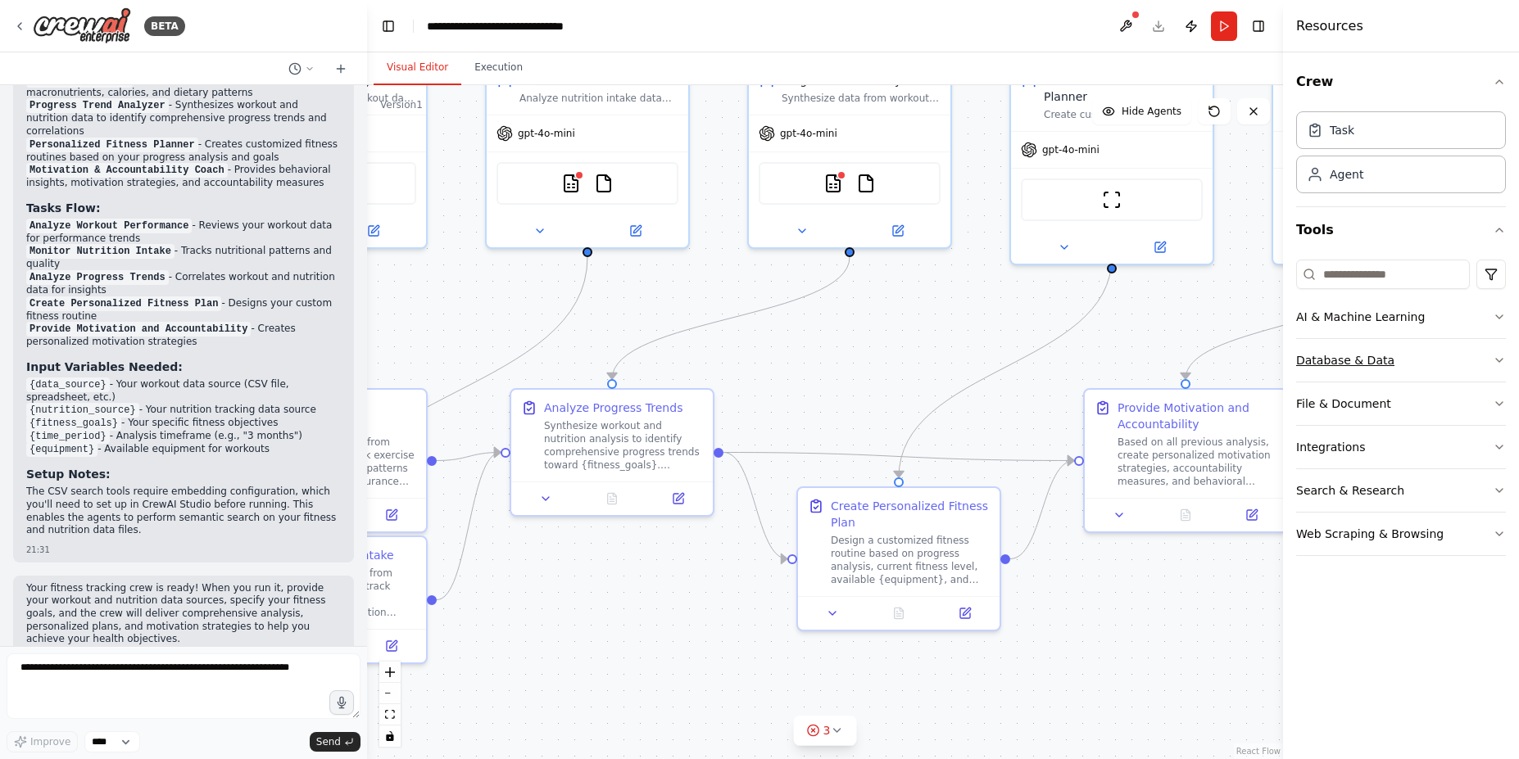
drag, startPoint x: 1015, startPoint y: 511, endPoint x: 1474, endPoint y: 378, distance: 477.5
click at [1476, 373] on div "BETA Set up a crew that tracks your workouts, monitors nutrition intake, analyz…" at bounding box center [759, 379] width 1519 height 759
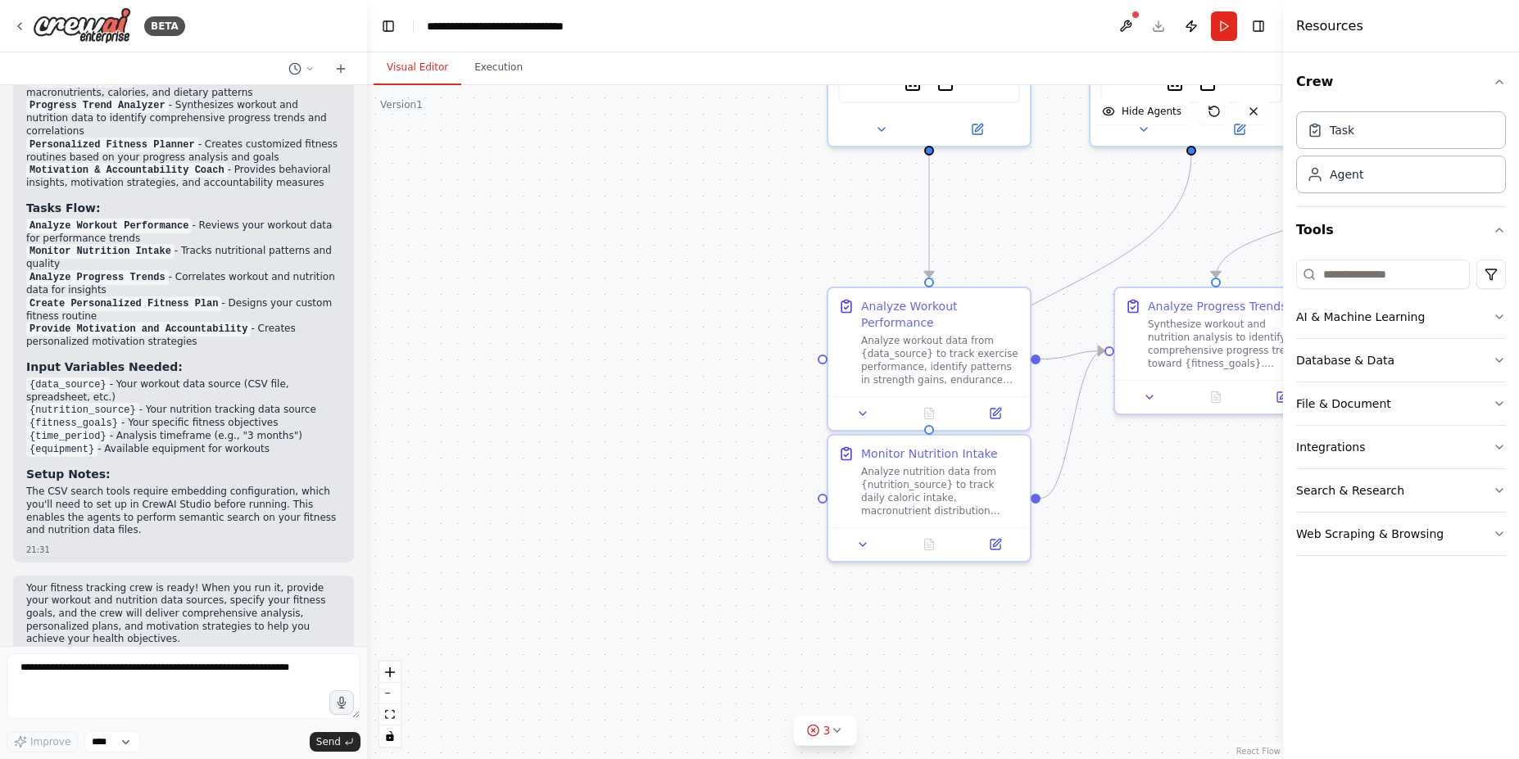
drag, startPoint x: 718, startPoint y: 620, endPoint x: 935, endPoint y: 562, distance: 225.5
click at [936, 562] on div ".deletable-edge-delete-btn { width: 20px; height: 20px; border: 0px solid #ffff…" at bounding box center [825, 422] width 916 height 674
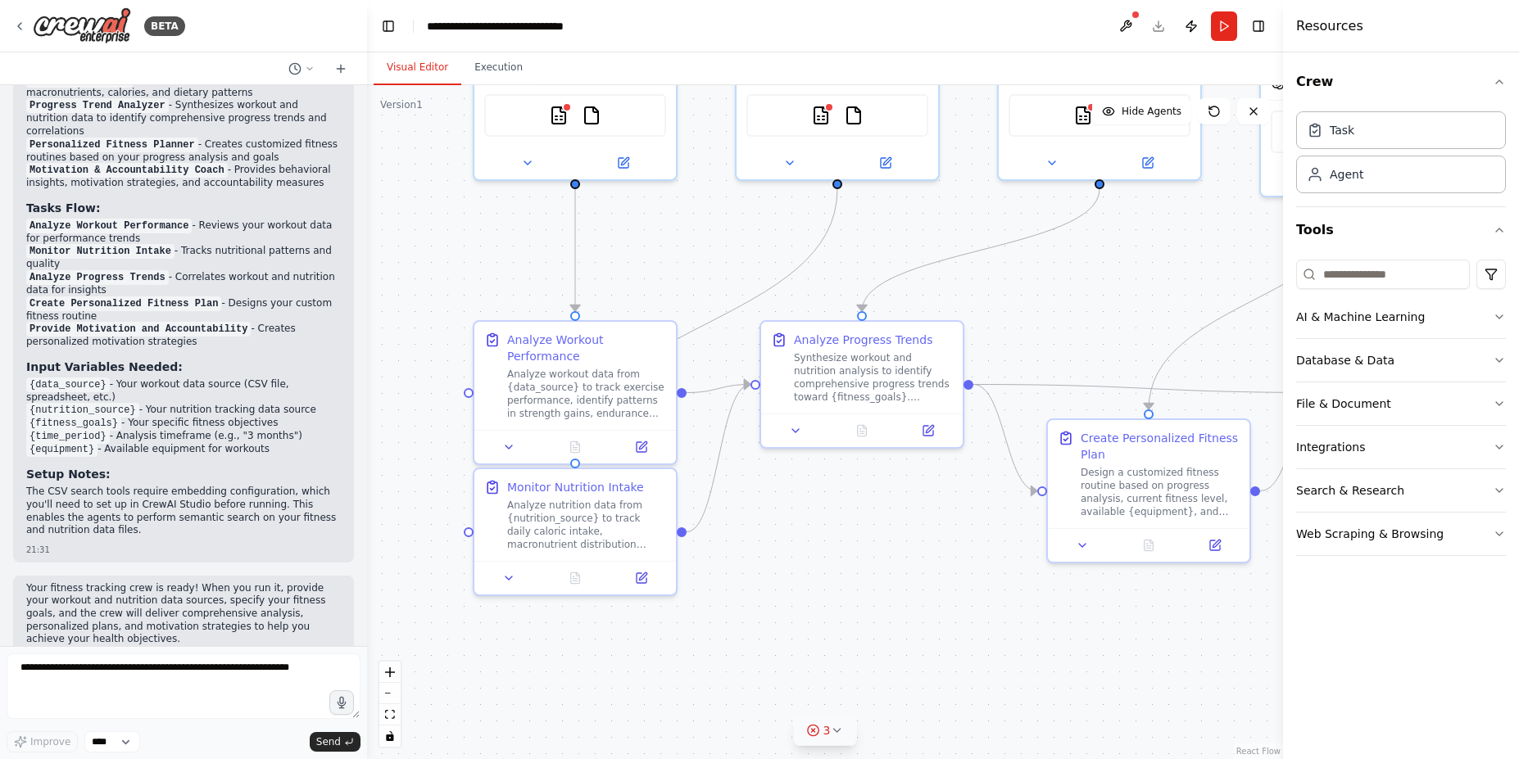
click at [835, 720] on button "3" at bounding box center [825, 731] width 63 height 30
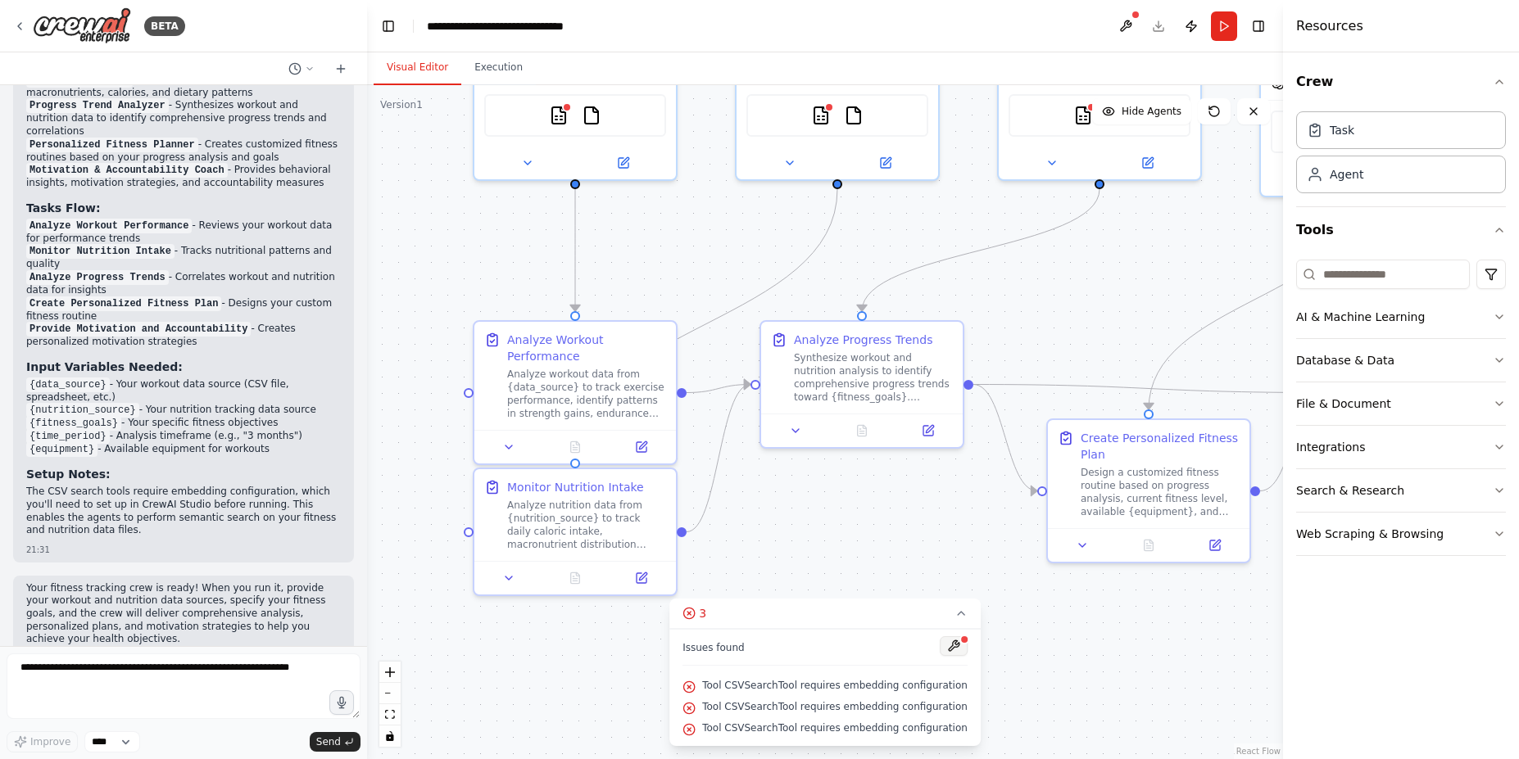
click at [940, 647] on button at bounding box center [954, 646] width 28 height 20
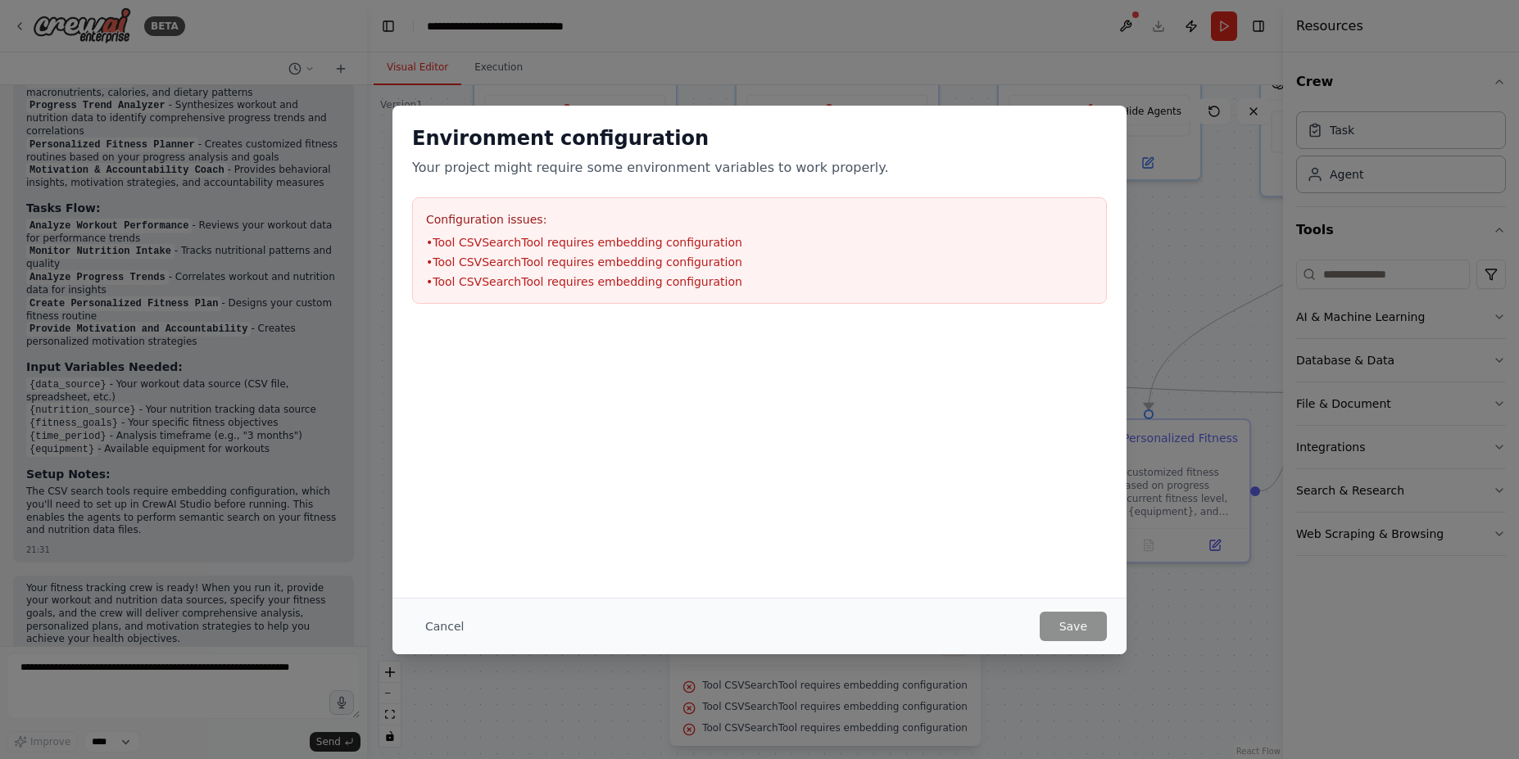
click at [1072, 609] on div "Cancel Save" at bounding box center [759, 626] width 734 height 57
click at [435, 622] on button "Cancel" at bounding box center [444, 626] width 65 height 29
